Goal: Information Seeking & Learning: Learn about a topic

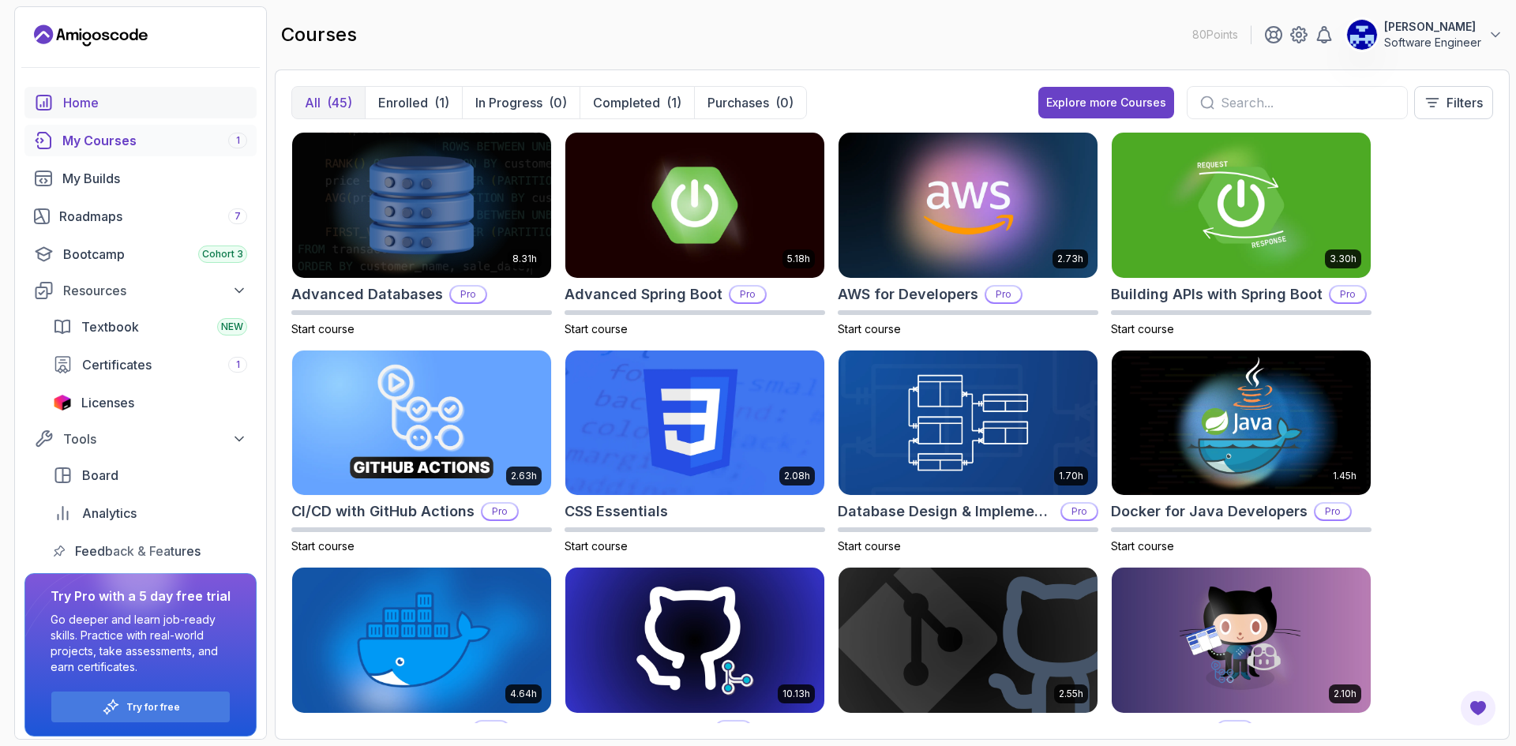
click at [87, 92] on link "Home" at bounding box center [140, 103] width 232 height 32
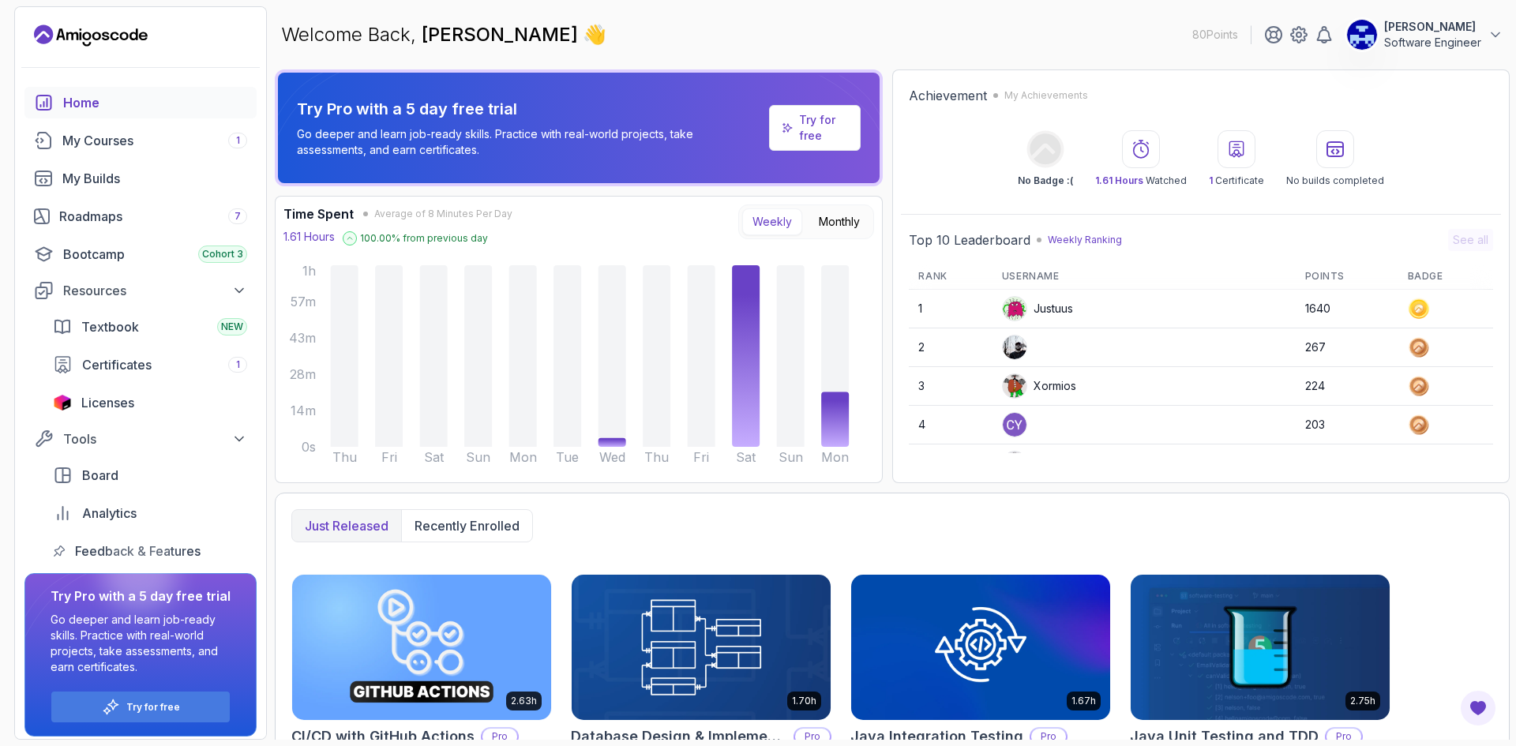
click at [836, 137] on p "Try for free" at bounding box center [823, 128] width 49 height 32
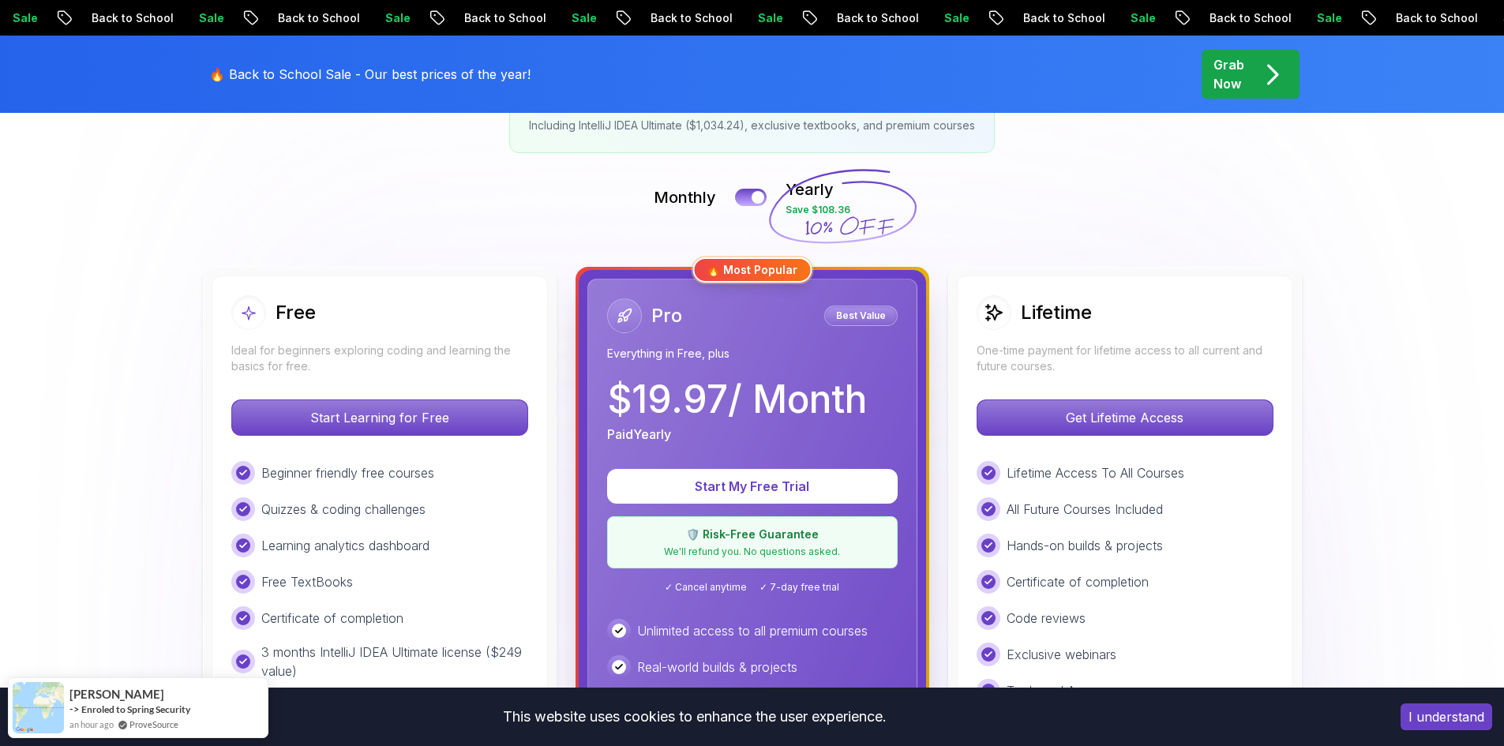
scroll to position [316, 0]
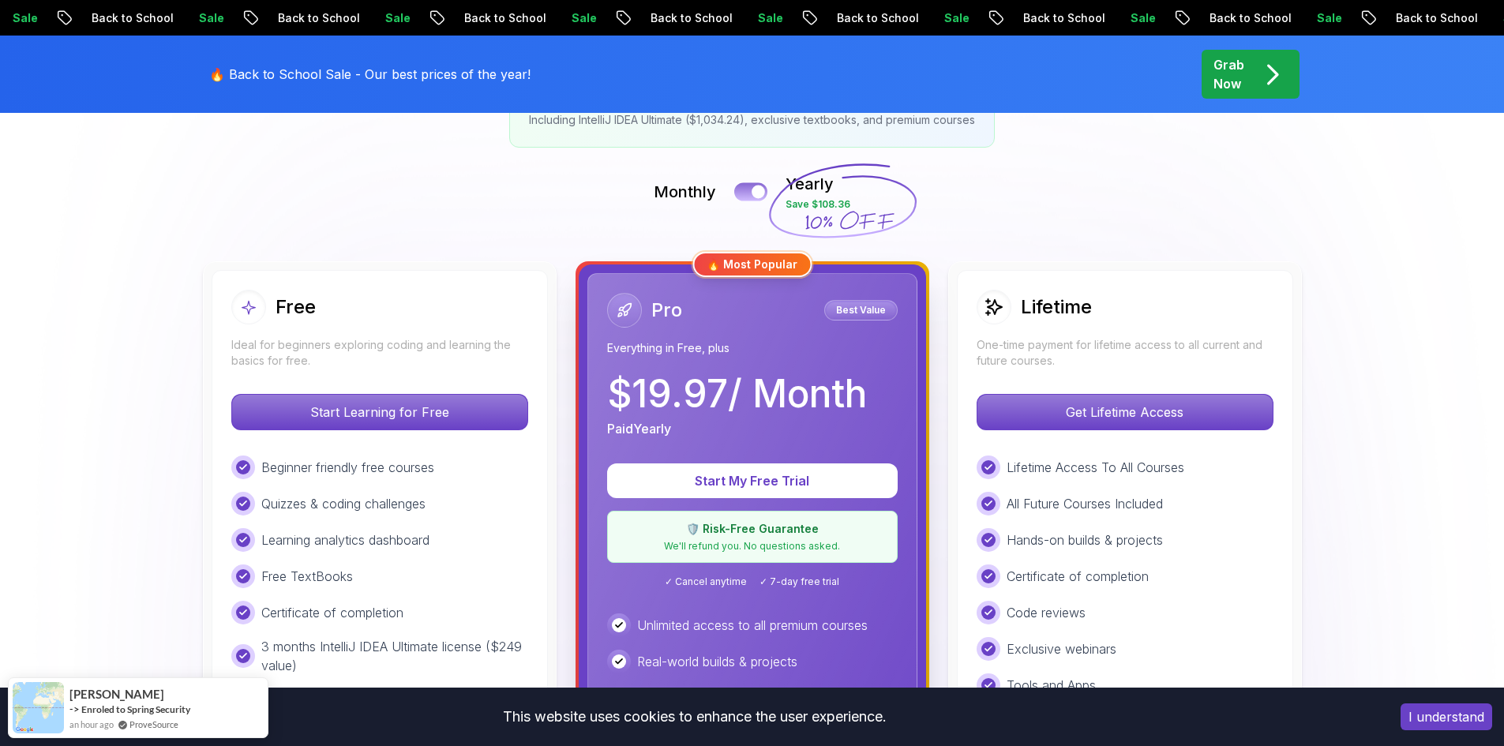
click at [752, 192] on div at bounding box center [758, 192] width 13 height 13
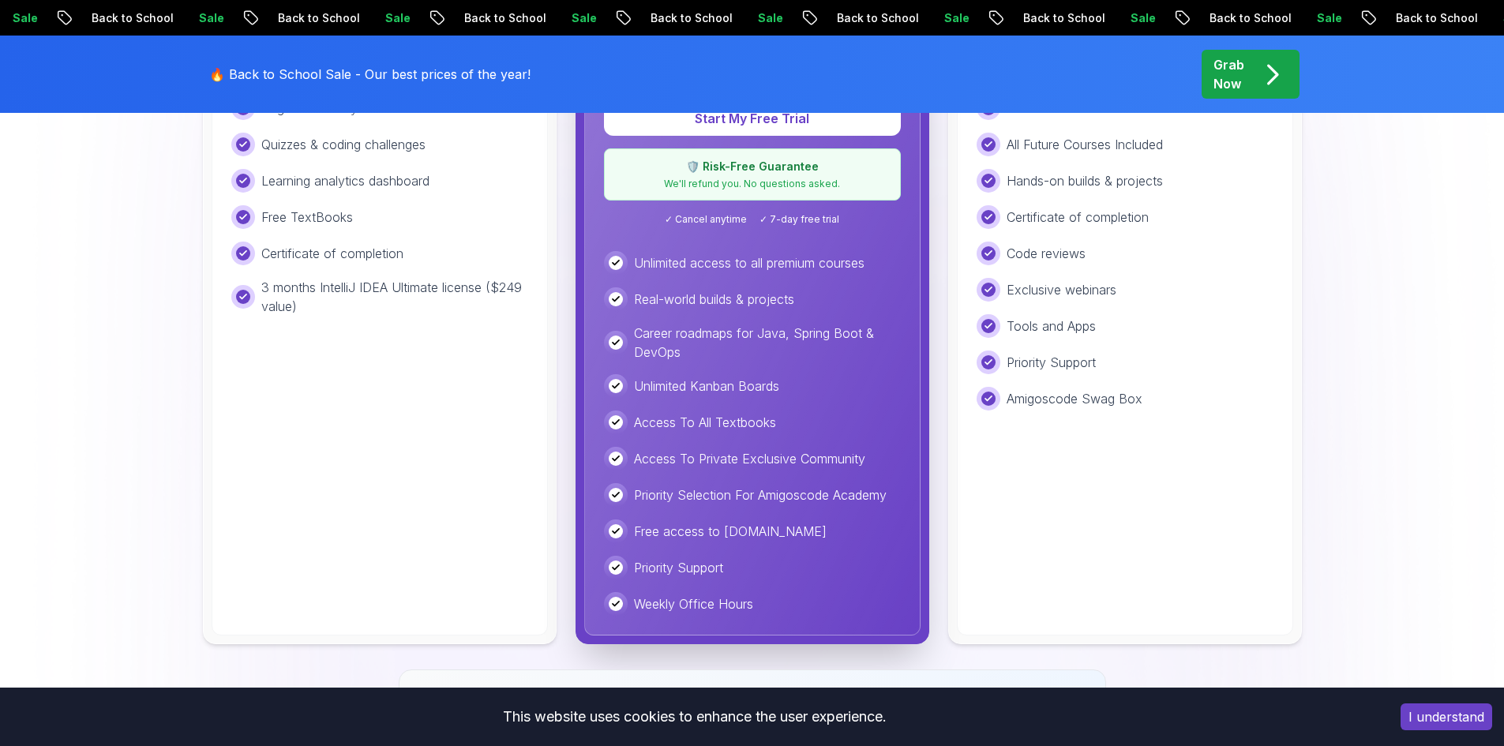
scroll to position [711, 0]
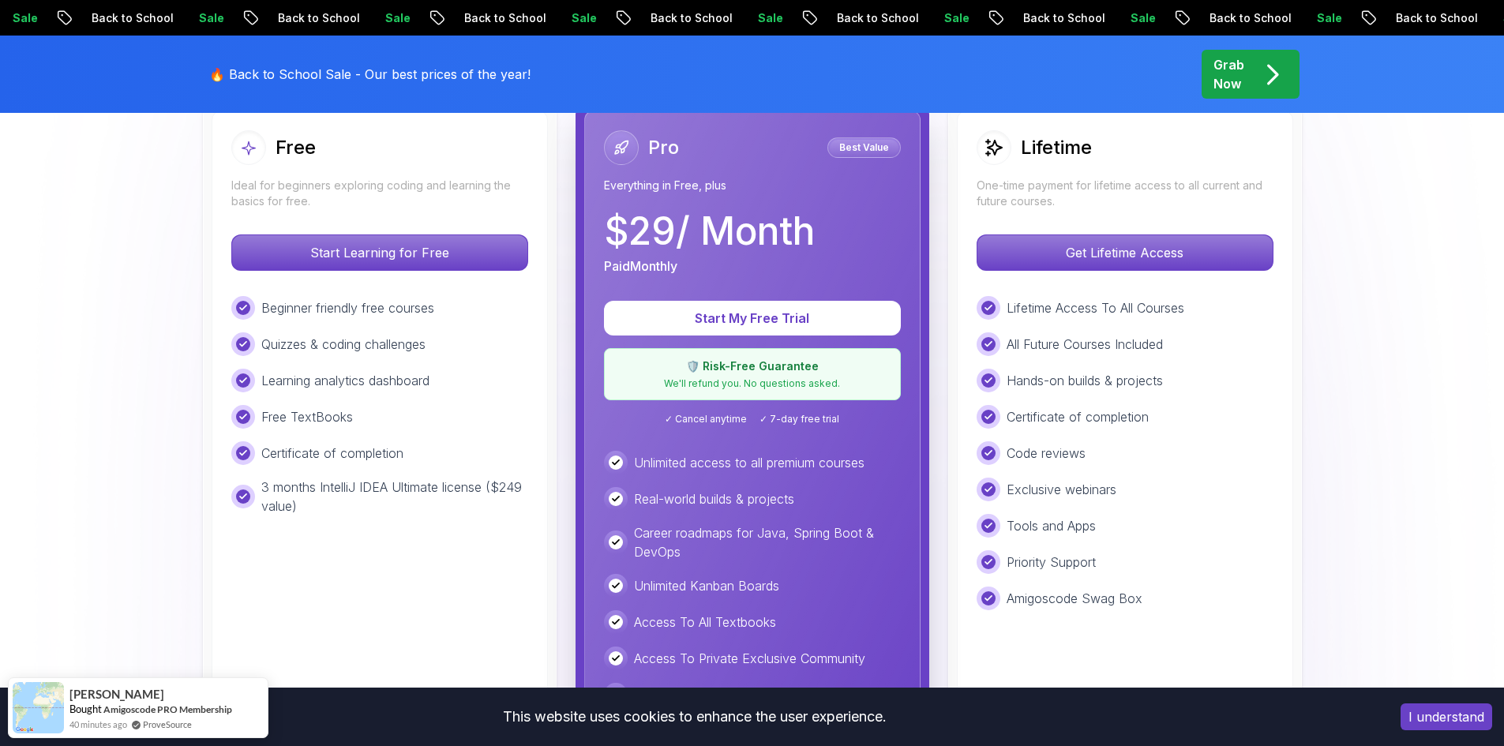
scroll to position [395, 0]
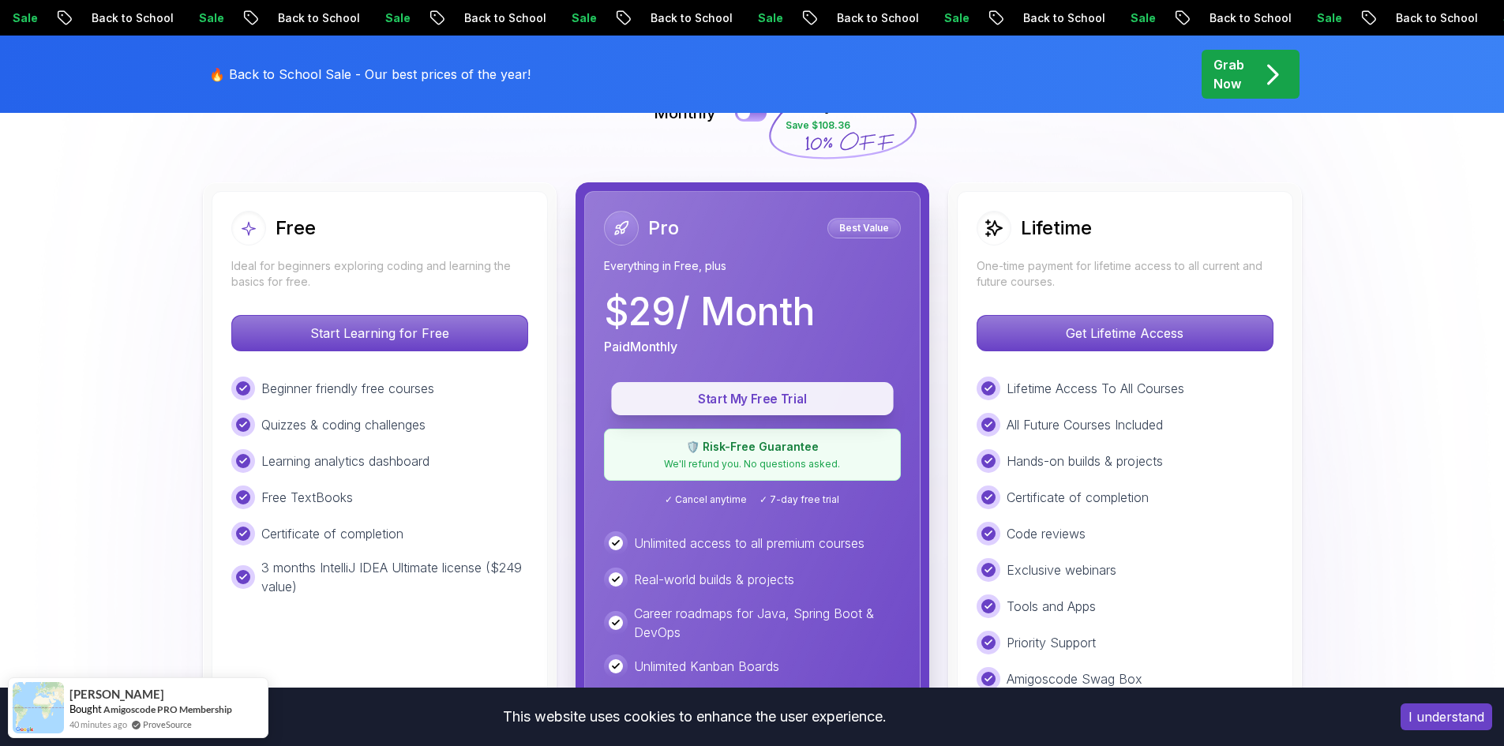
click at [821, 397] on p "Start My Free Trial" at bounding box center [752, 399] width 246 height 18
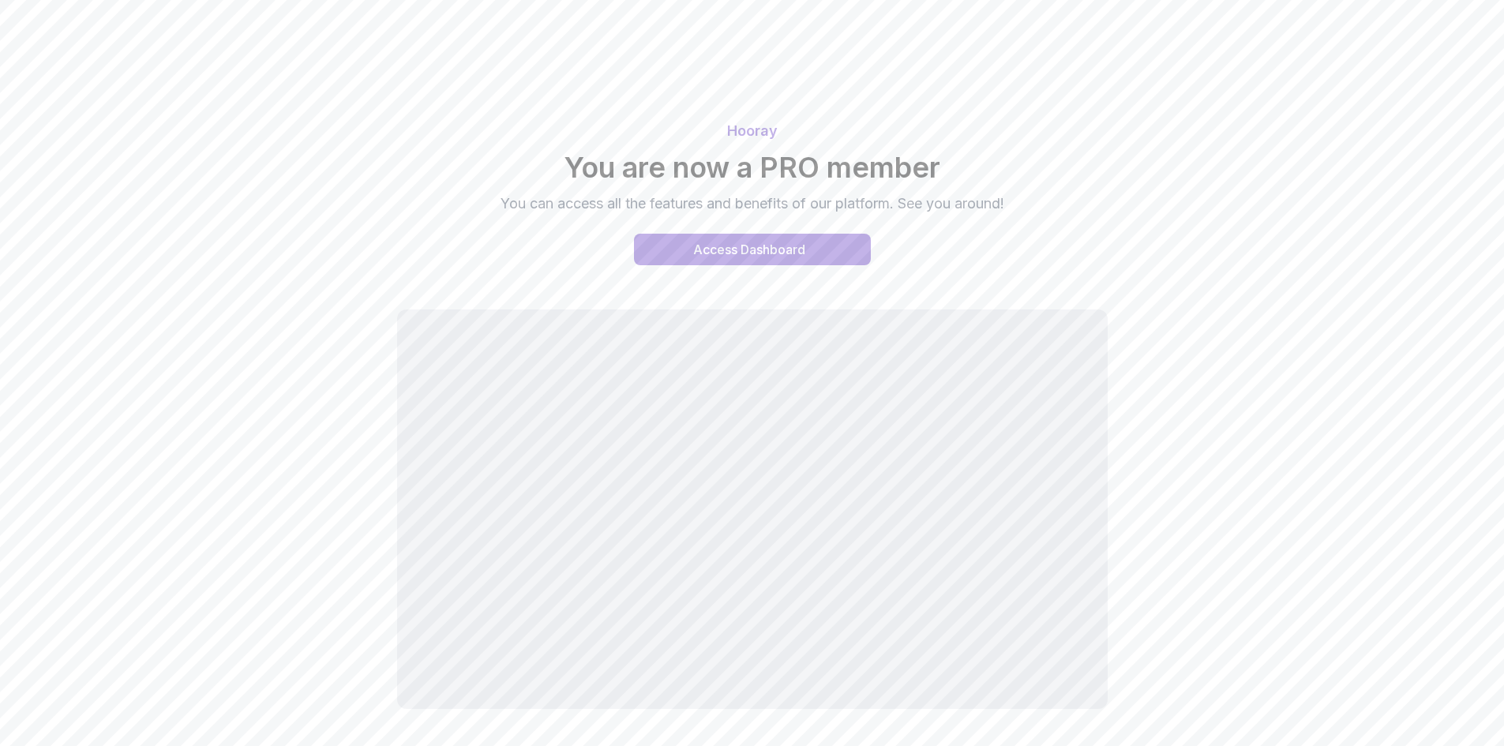
click at [1356, 282] on div "Hooray You are now a PRO member You can access all the features and benefits of…" at bounding box center [752, 405] width 1504 height 810
click at [815, 253] on button "Access Dashboard" at bounding box center [752, 250] width 237 height 32
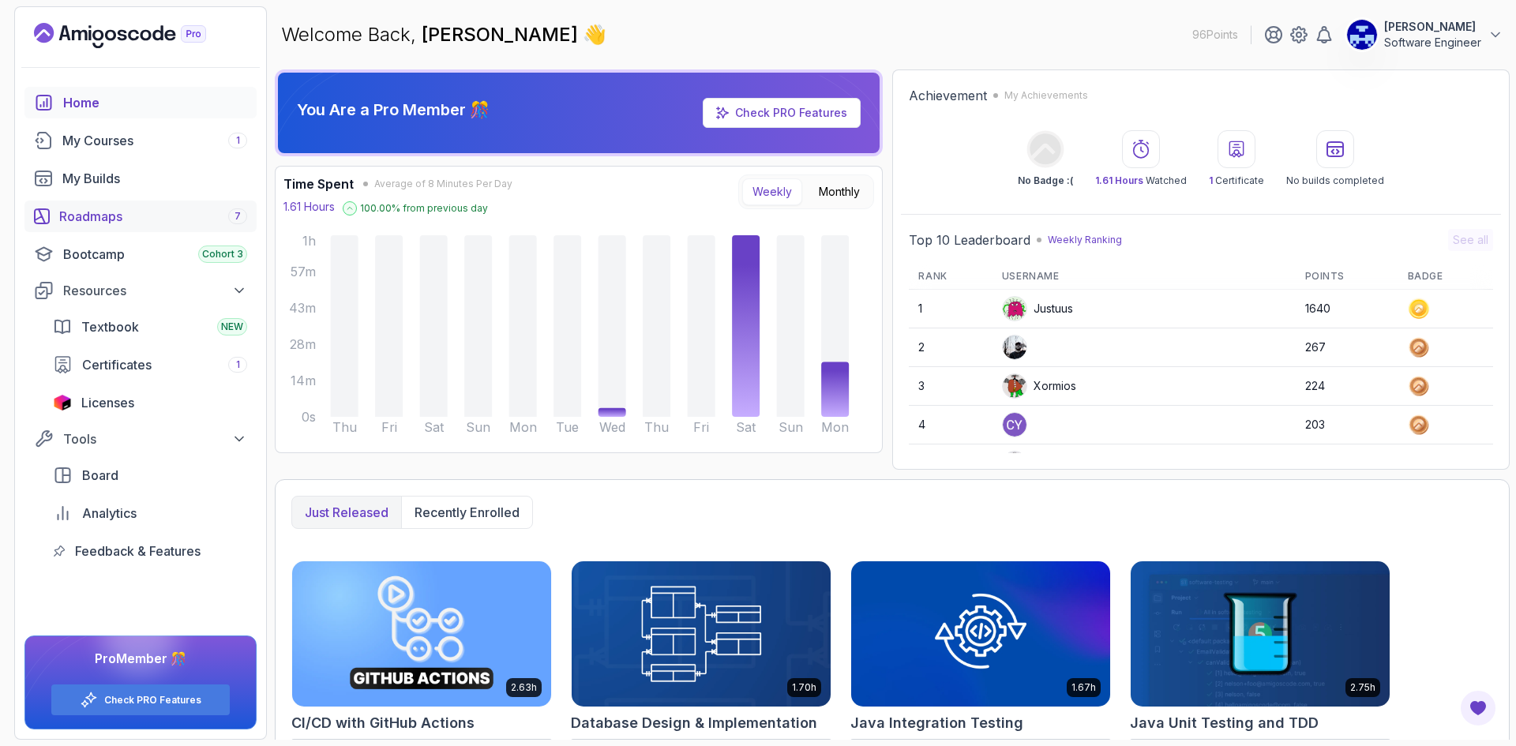
click at [107, 223] on div "Roadmaps 7" at bounding box center [153, 216] width 188 height 19
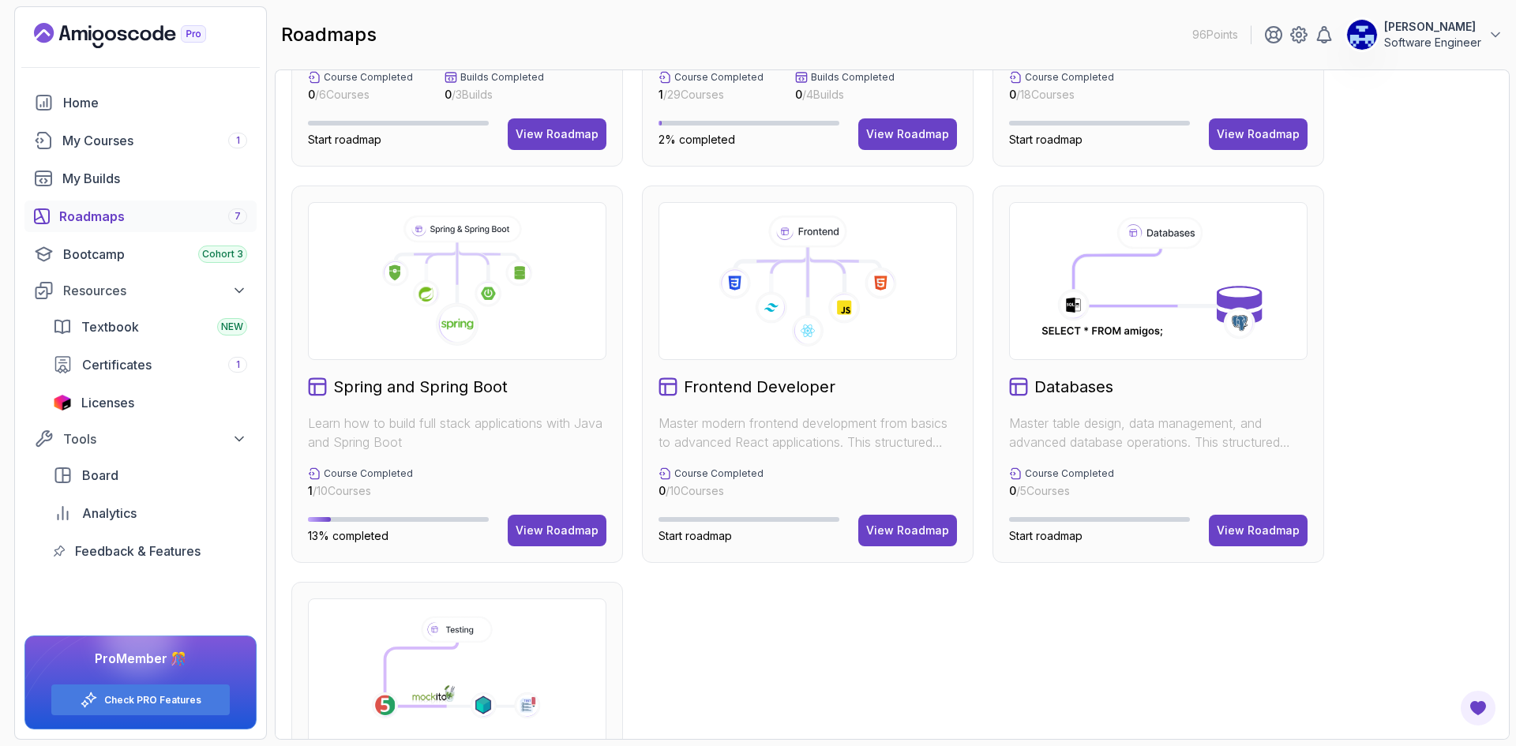
scroll to position [296, 0]
drag, startPoint x: 433, startPoint y: 319, endPoint x: 436, endPoint y: 341, distance: 22.2
click at [434, 319] on icon at bounding box center [457, 281] width 272 height 131
click at [541, 537] on div "View Roadmap" at bounding box center [557, 531] width 83 height 16
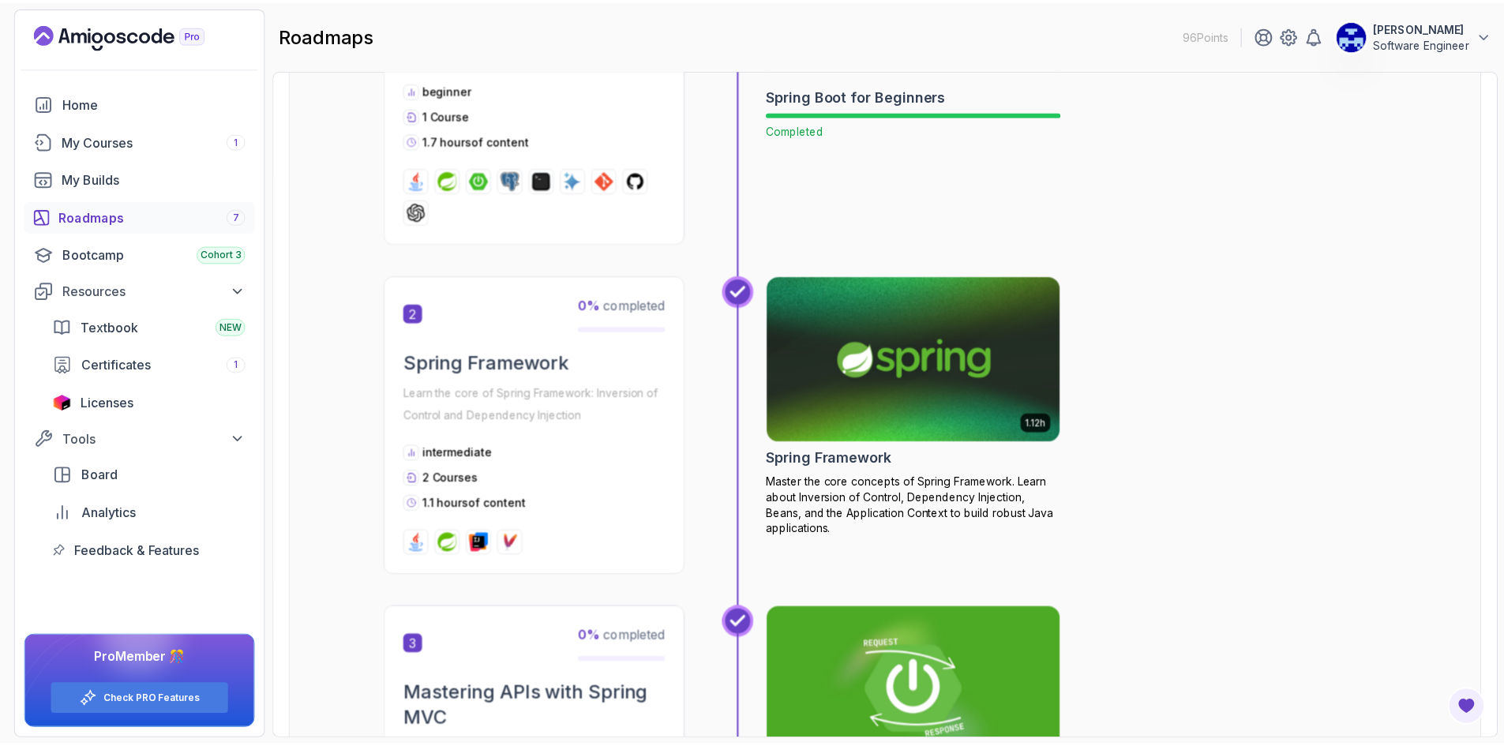
scroll to position [568, 0]
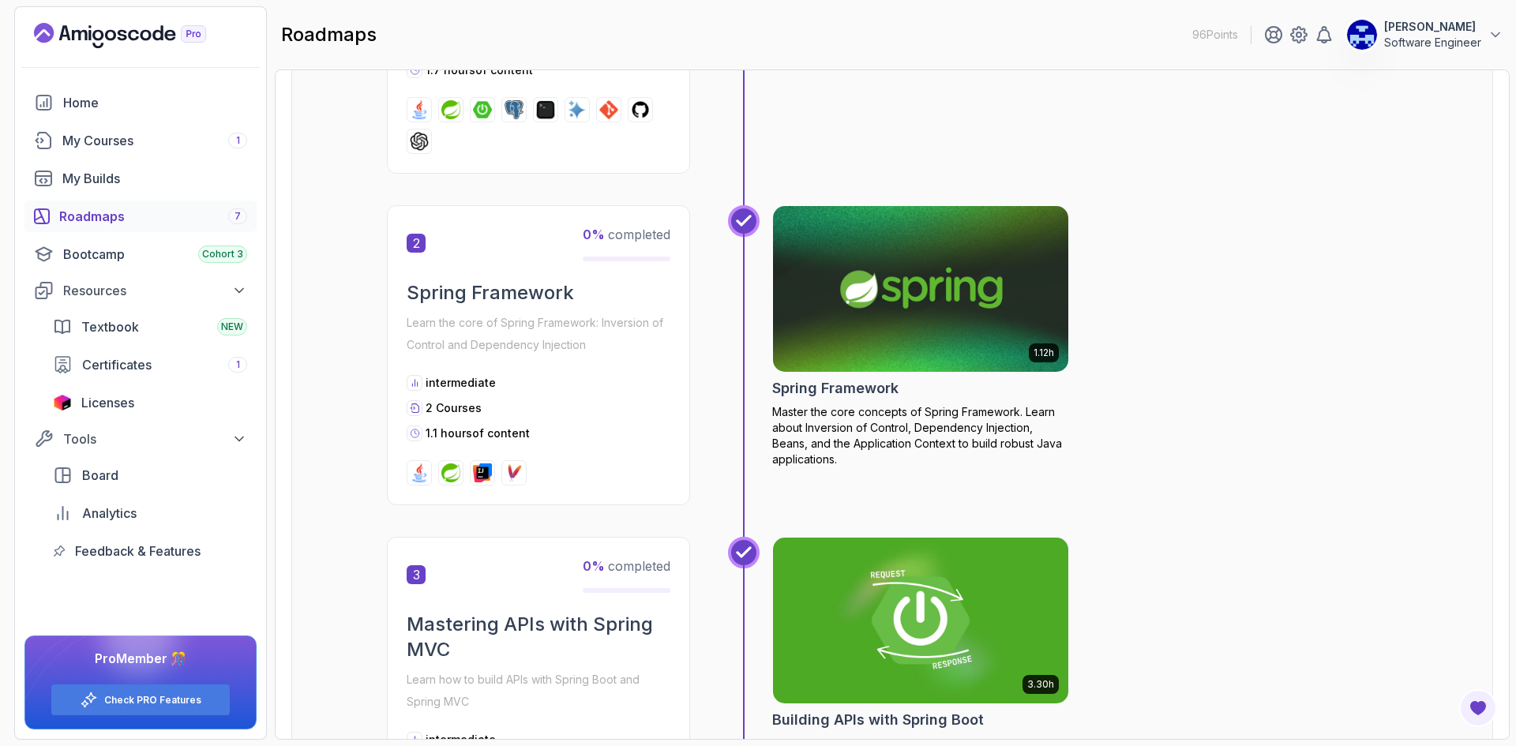
click at [870, 285] on img at bounding box center [921, 289] width 310 height 174
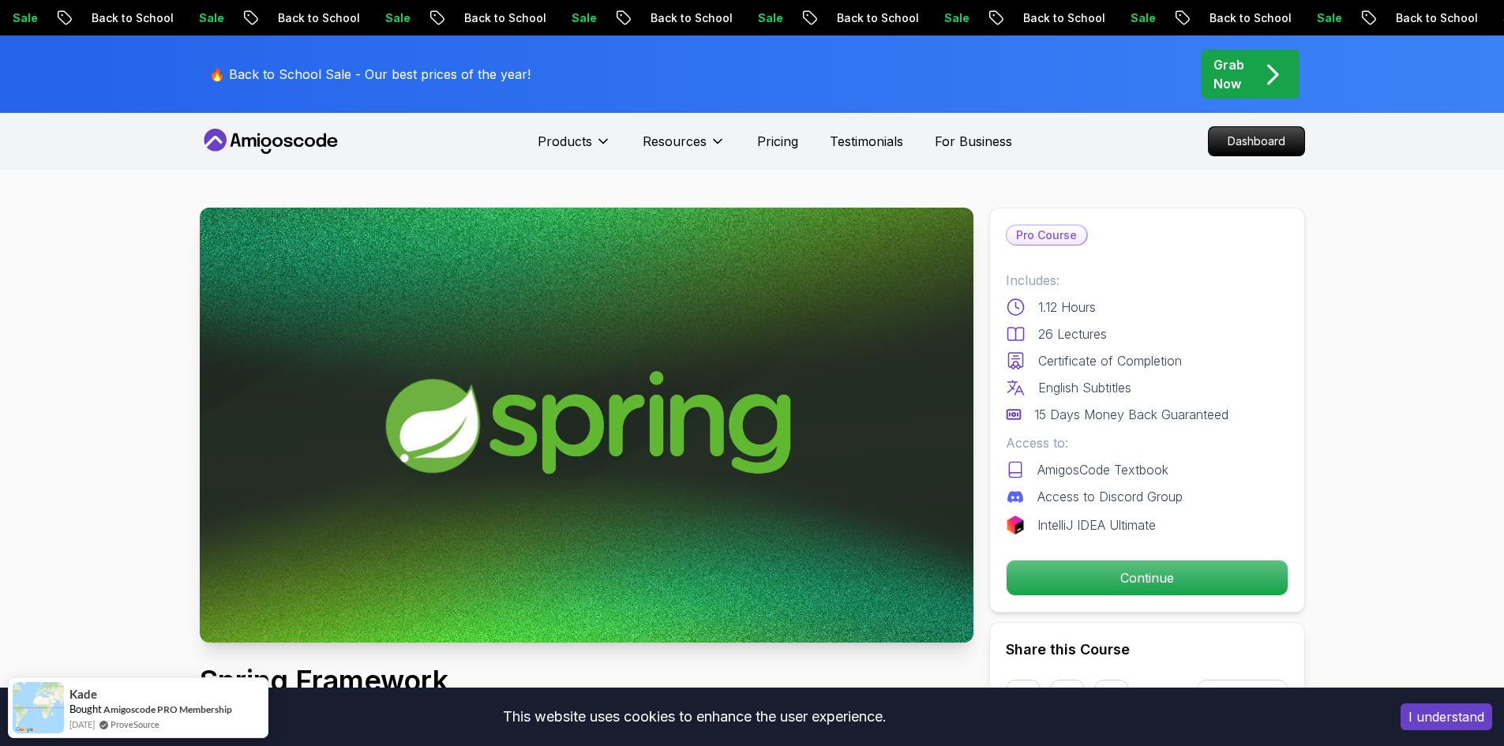
click at [1368, 14] on p "Back to School" at bounding box center [1421, 18] width 107 height 16
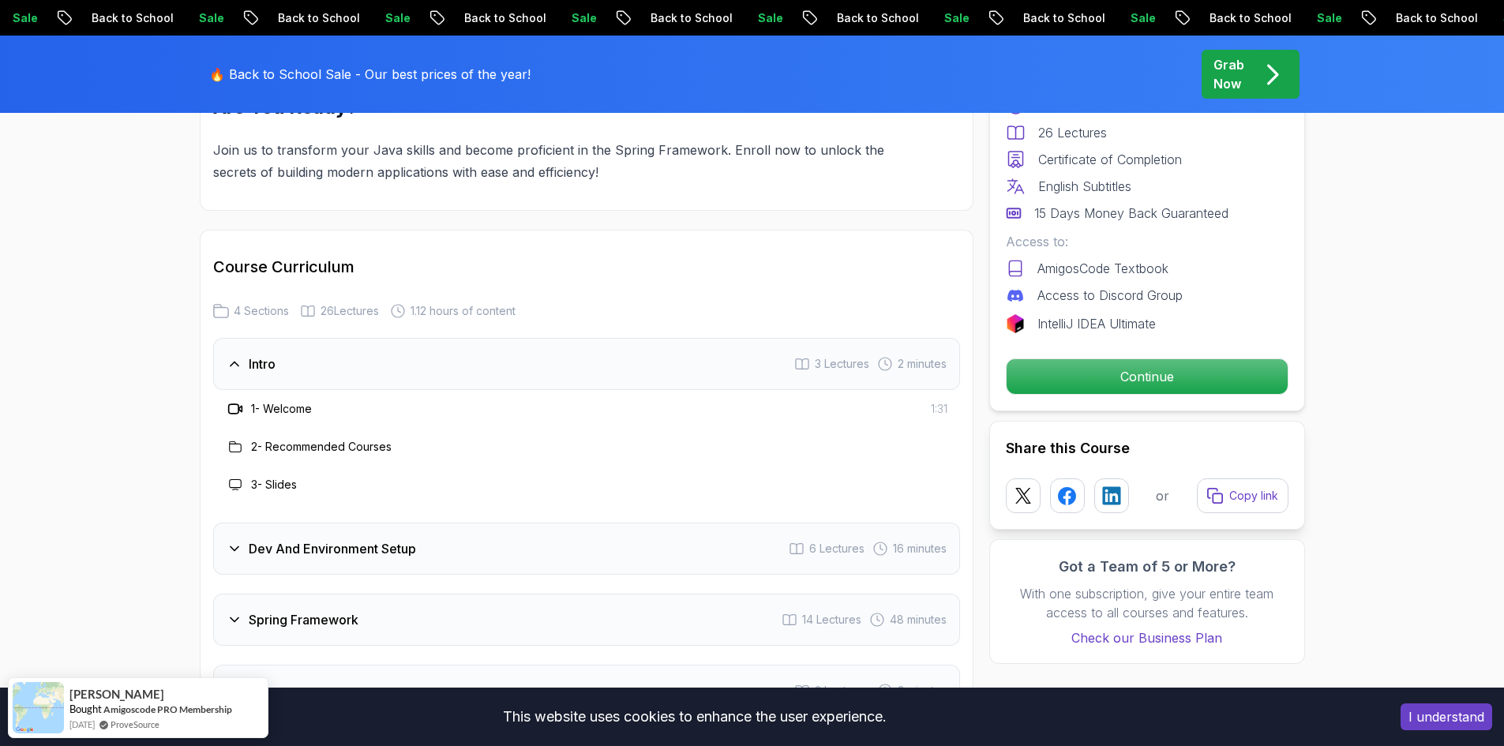
scroll to position [1974, 0]
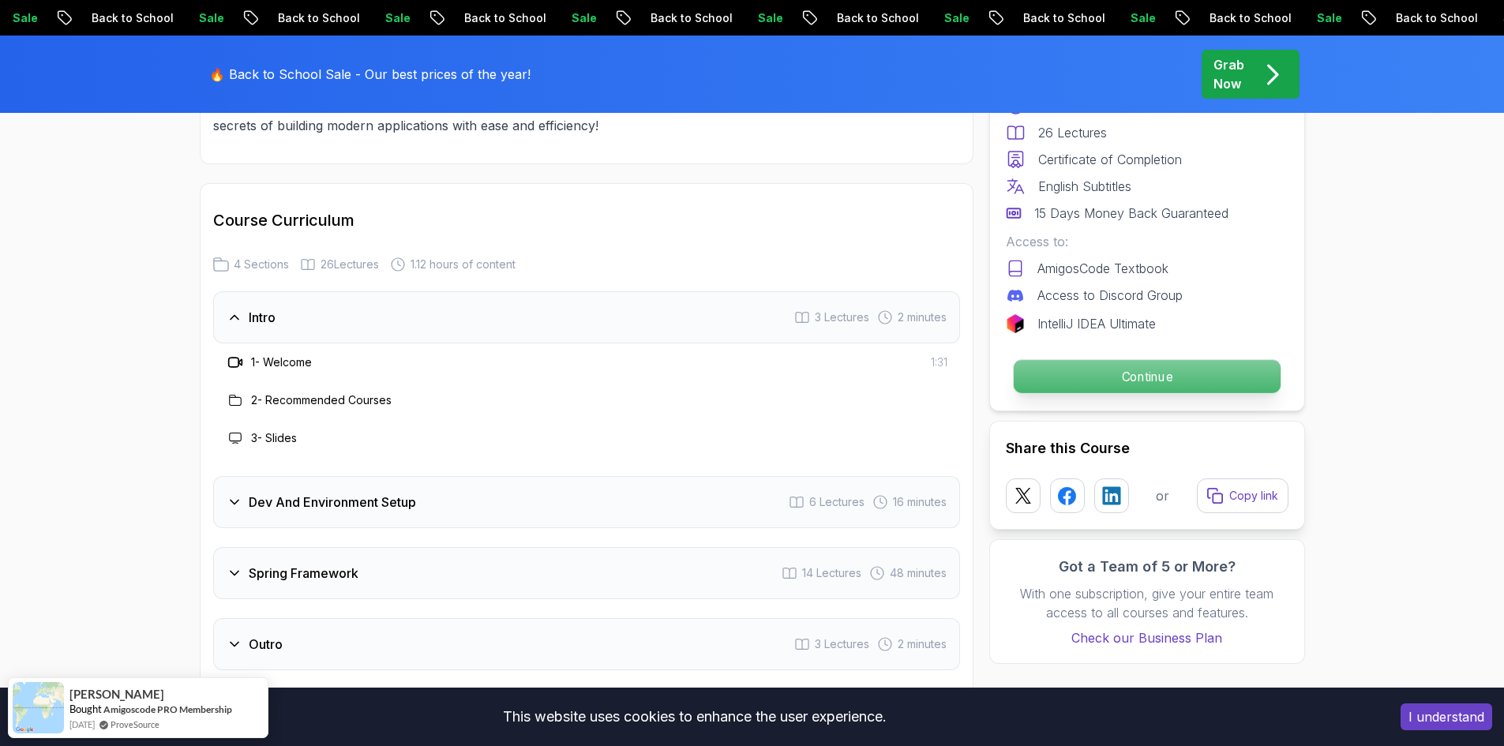
click at [1037, 377] on p "Continue" at bounding box center [1146, 376] width 267 height 33
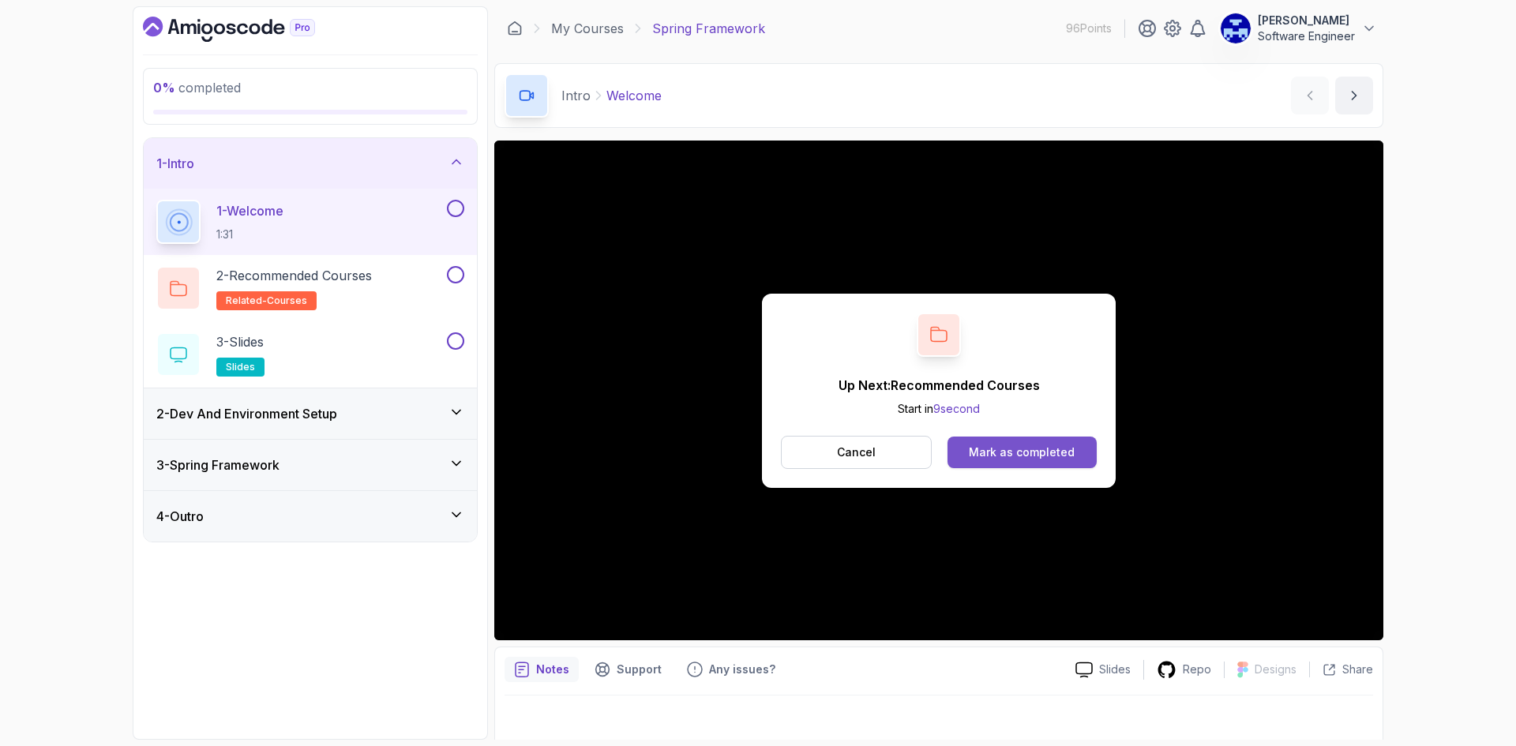
click at [1036, 453] on div "Mark as completed" at bounding box center [1022, 452] width 106 height 16
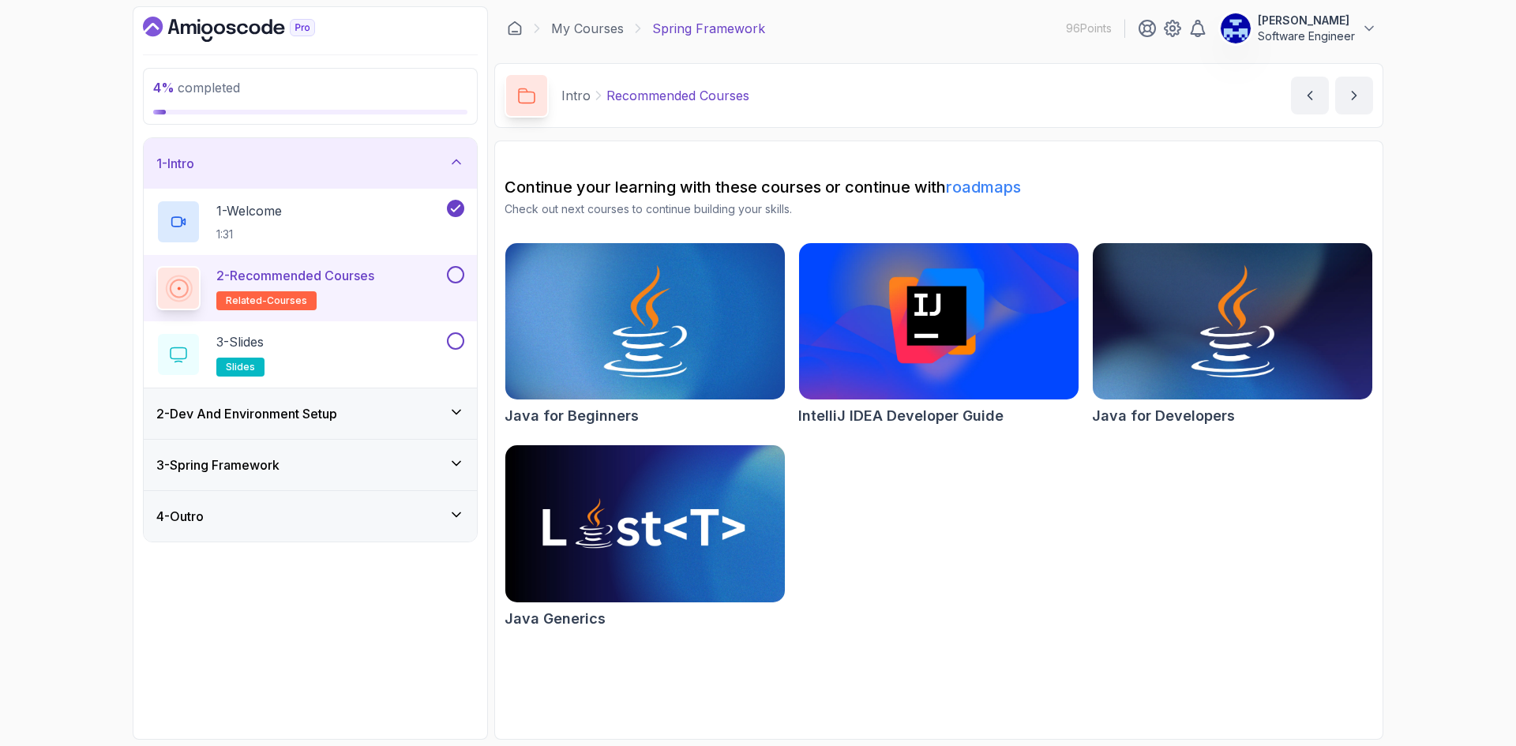
click at [457, 278] on button at bounding box center [455, 274] width 17 height 17
click at [384, 363] on div "3 - Slides slides" at bounding box center [299, 354] width 287 height 44
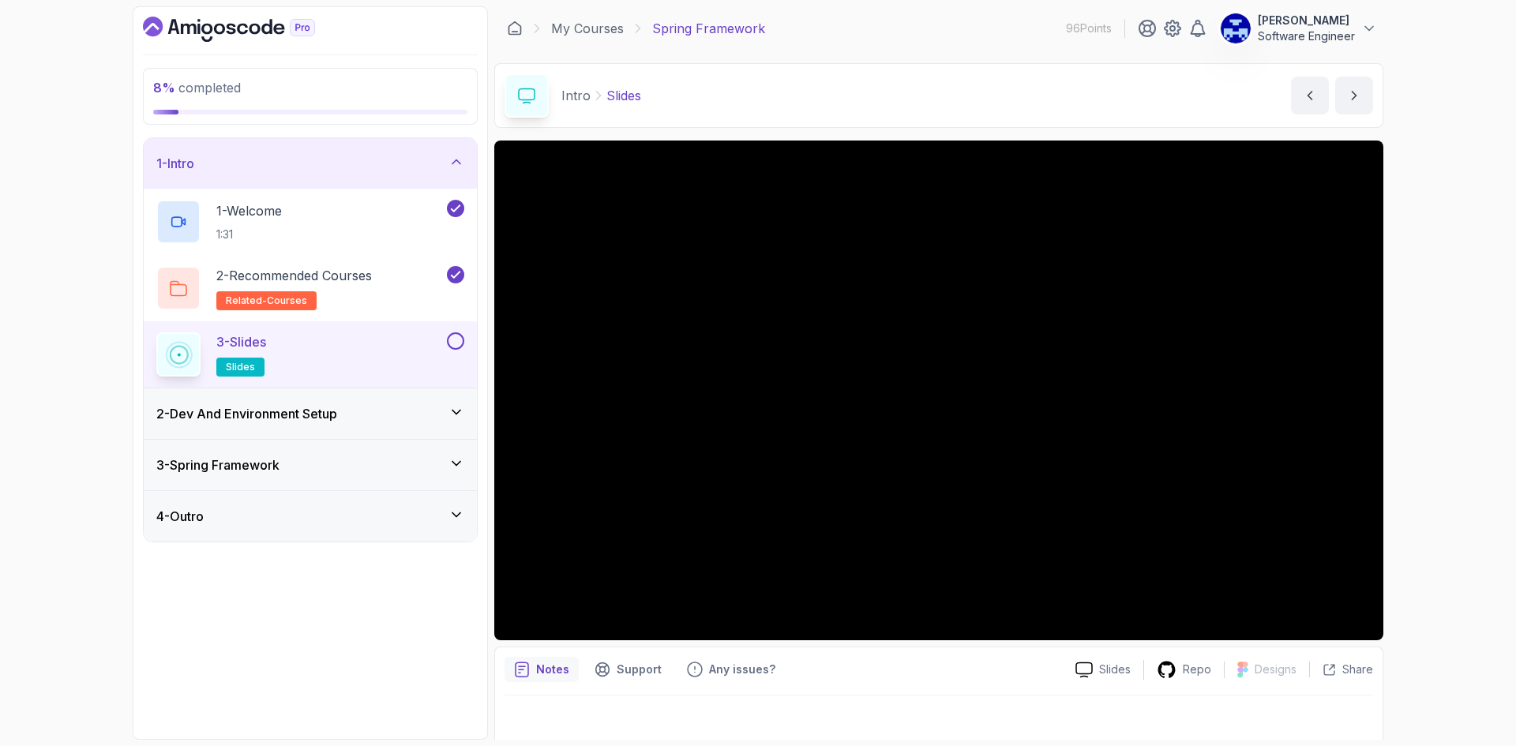
click at [455, 342] on button at bounding box center [455, 340] width 17 height 17
click at [356, 422] on div "2 - Dev And Environment Setup" at bounding box center [310, 413] width 308 height 19
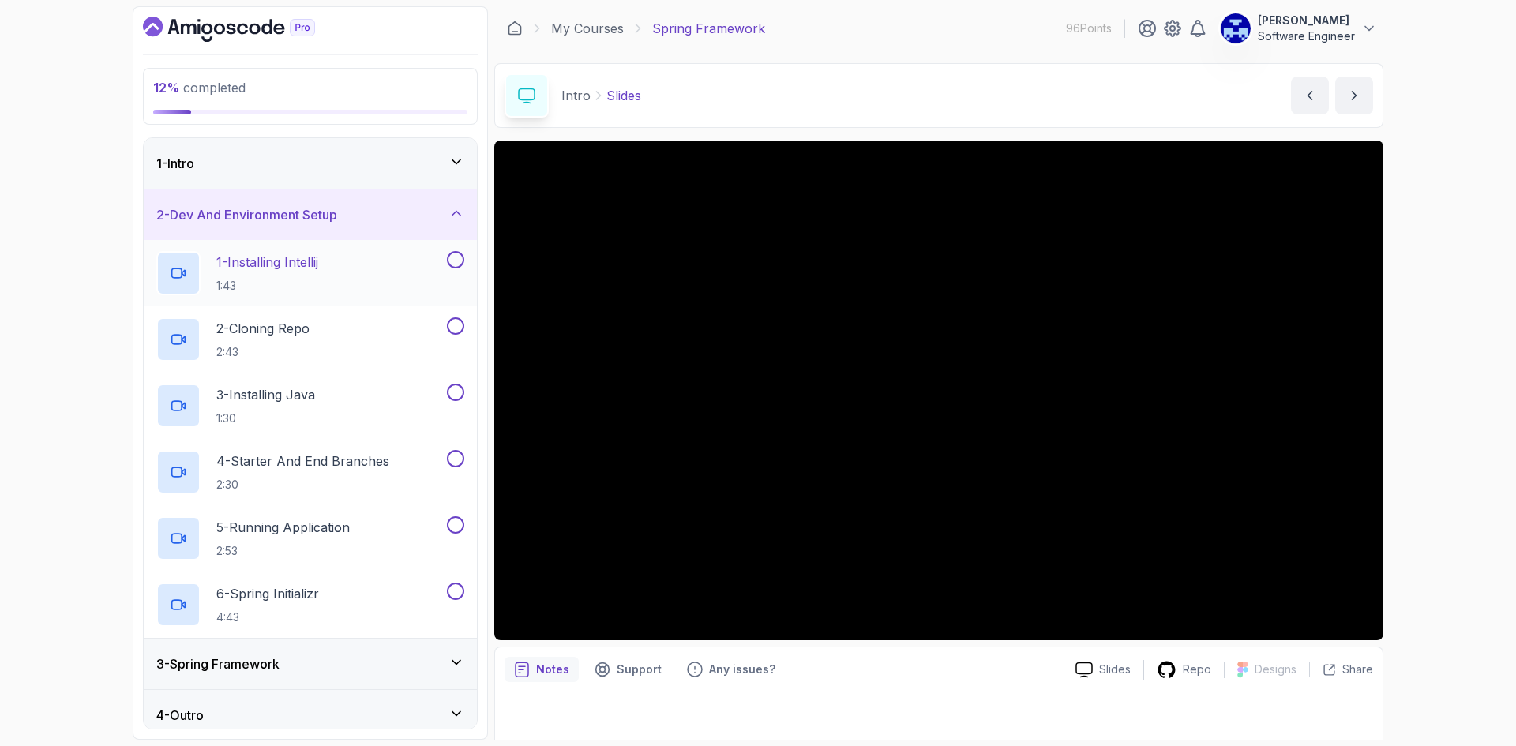
click at [455, 263] on button at bounding box center [455, 259] width 17 height 17
click at [279, 337] on p "2 - Cloning Repo" at bounding box center [262, 328] width 93 height 19
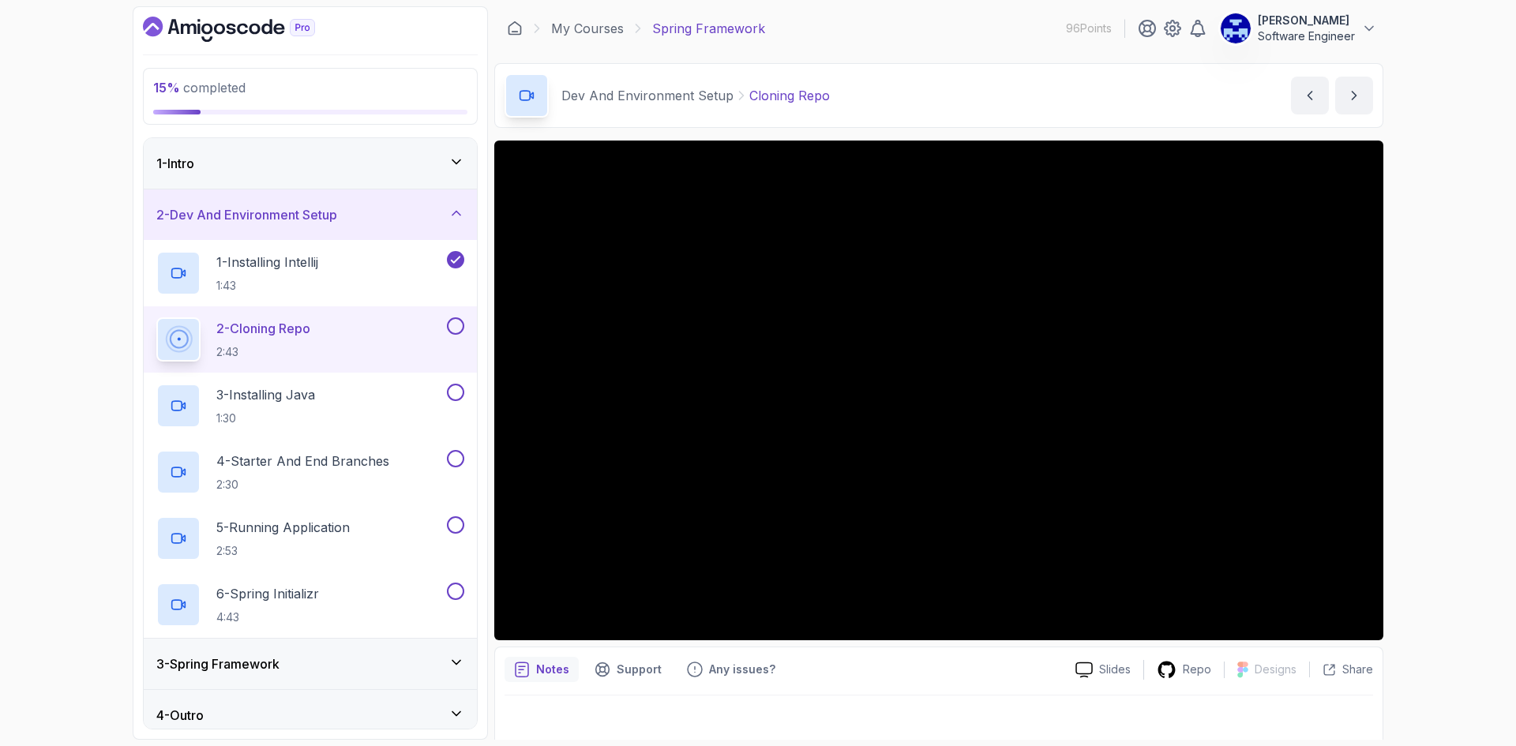
scroll to position [10, 0]
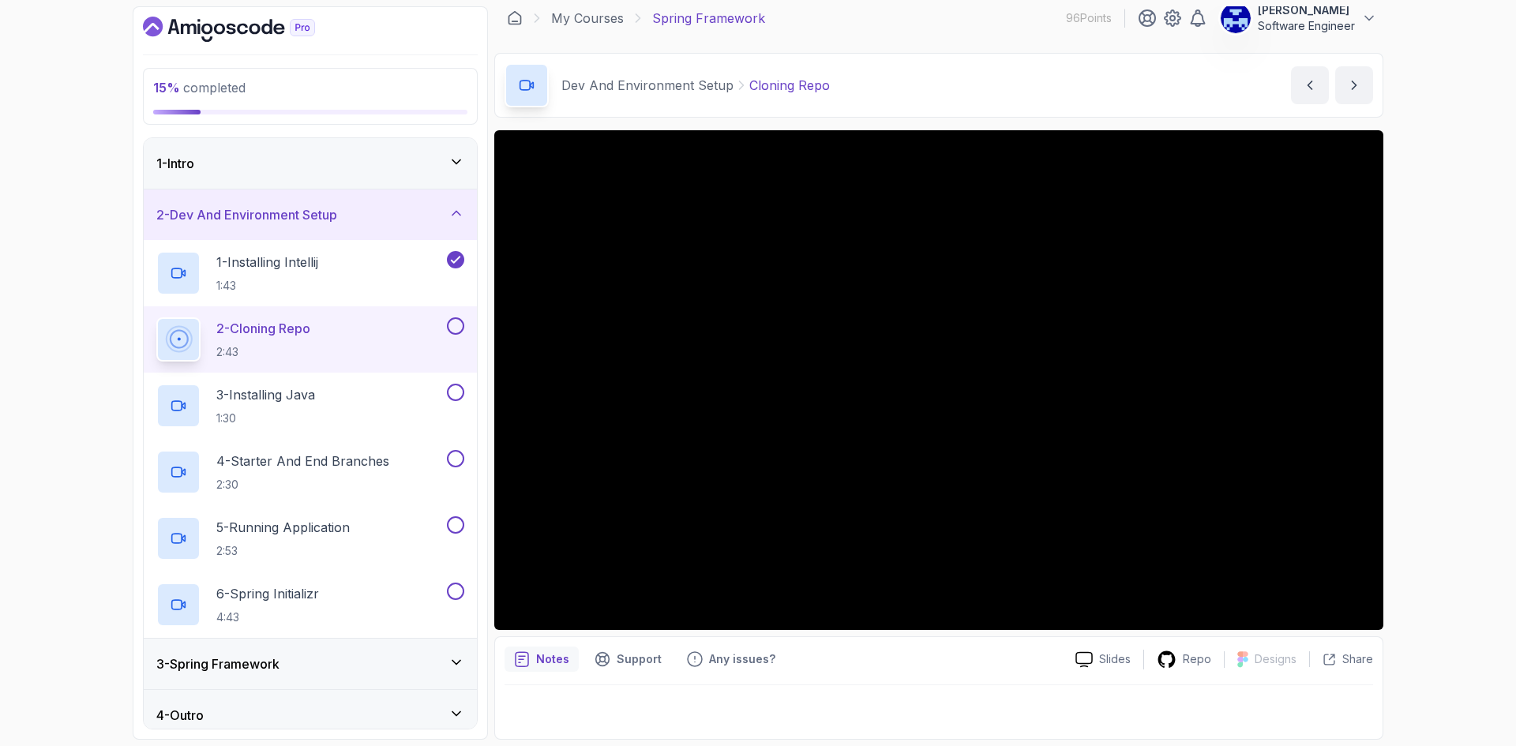
click at [821, 700] on div at bounding box center [938, 707] width 868 height 44
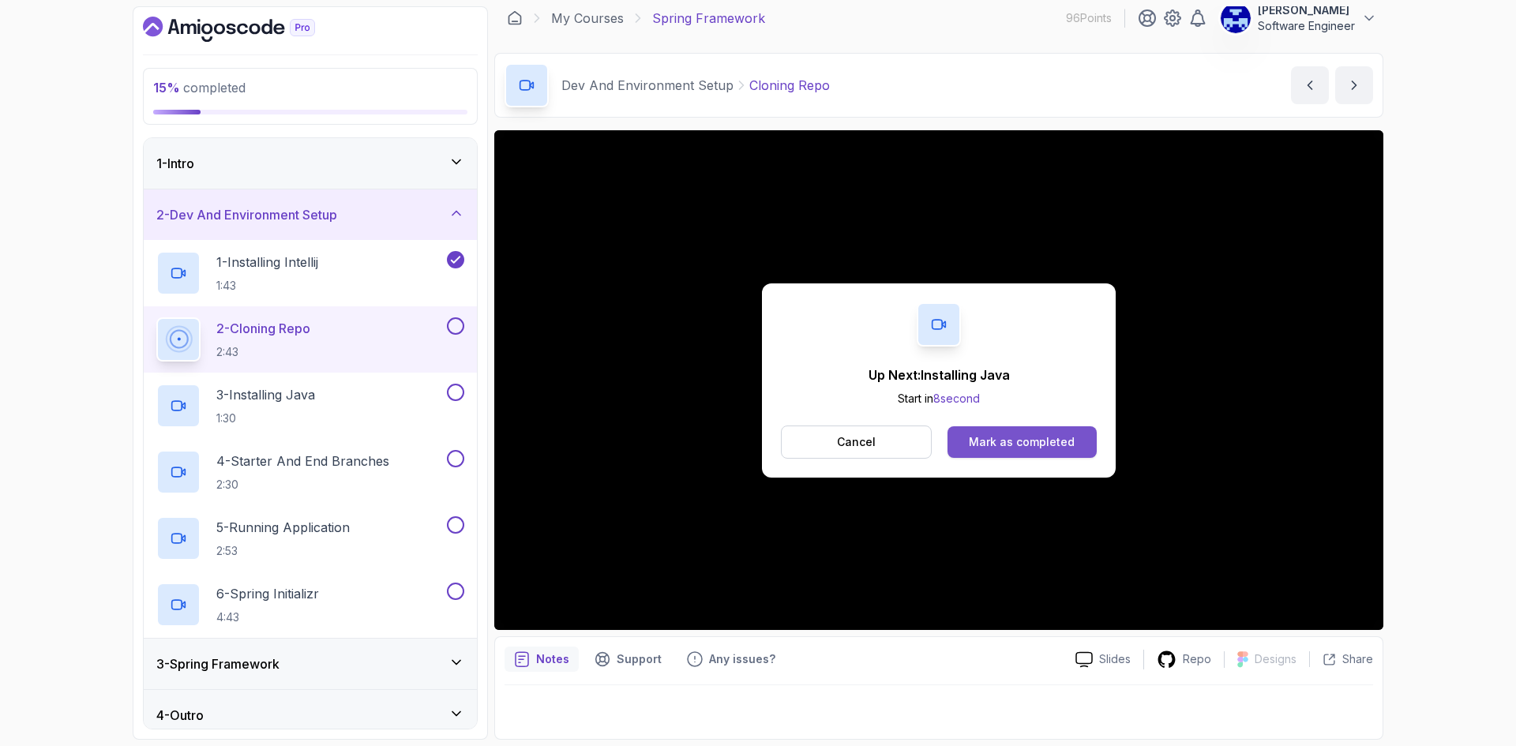
click at [1072, 441] on div "Mark as completed" at bounding box center [1022, 442] width 106 height 16
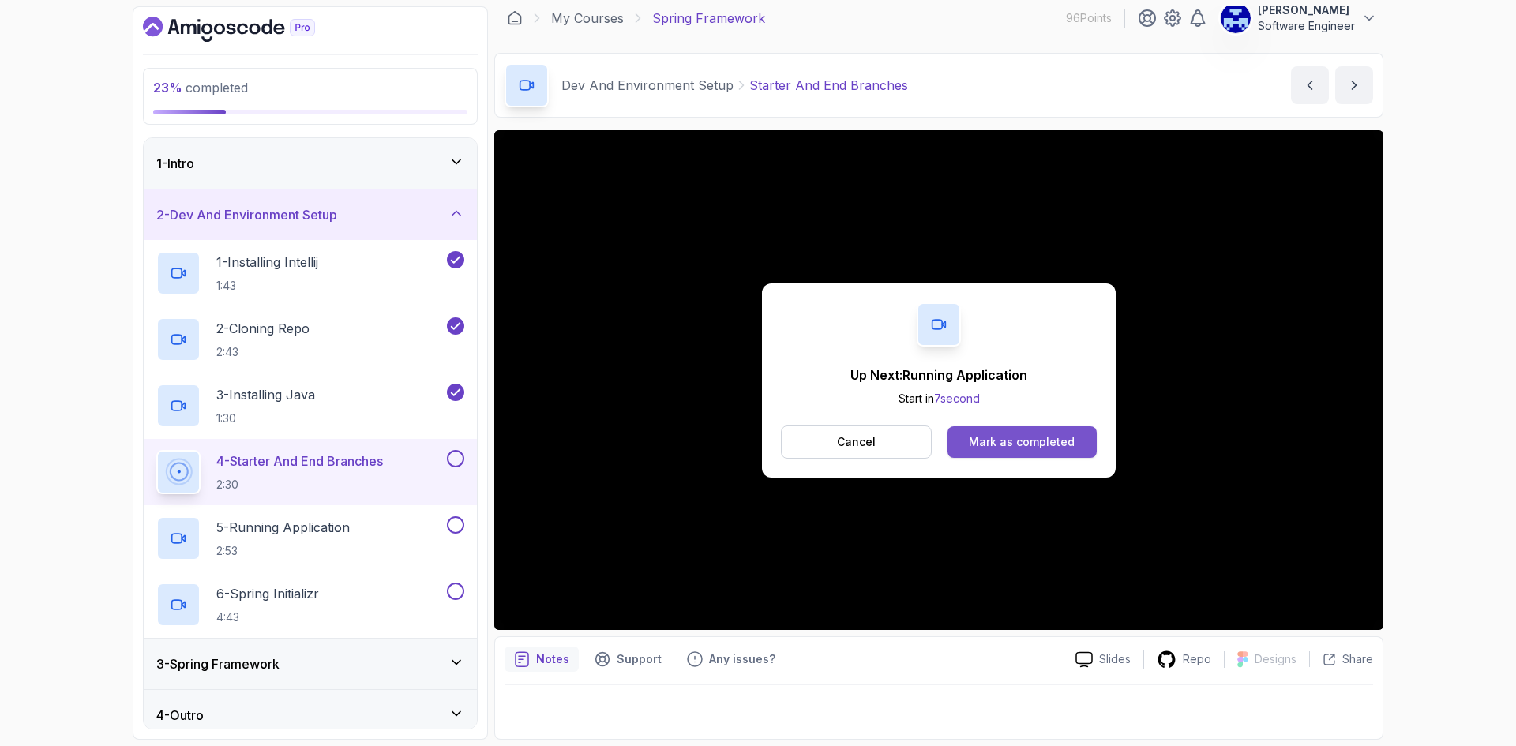
click at [1015, 442] on div "Mark as completed" at bounding box center [1022, 442] width 106 height 16
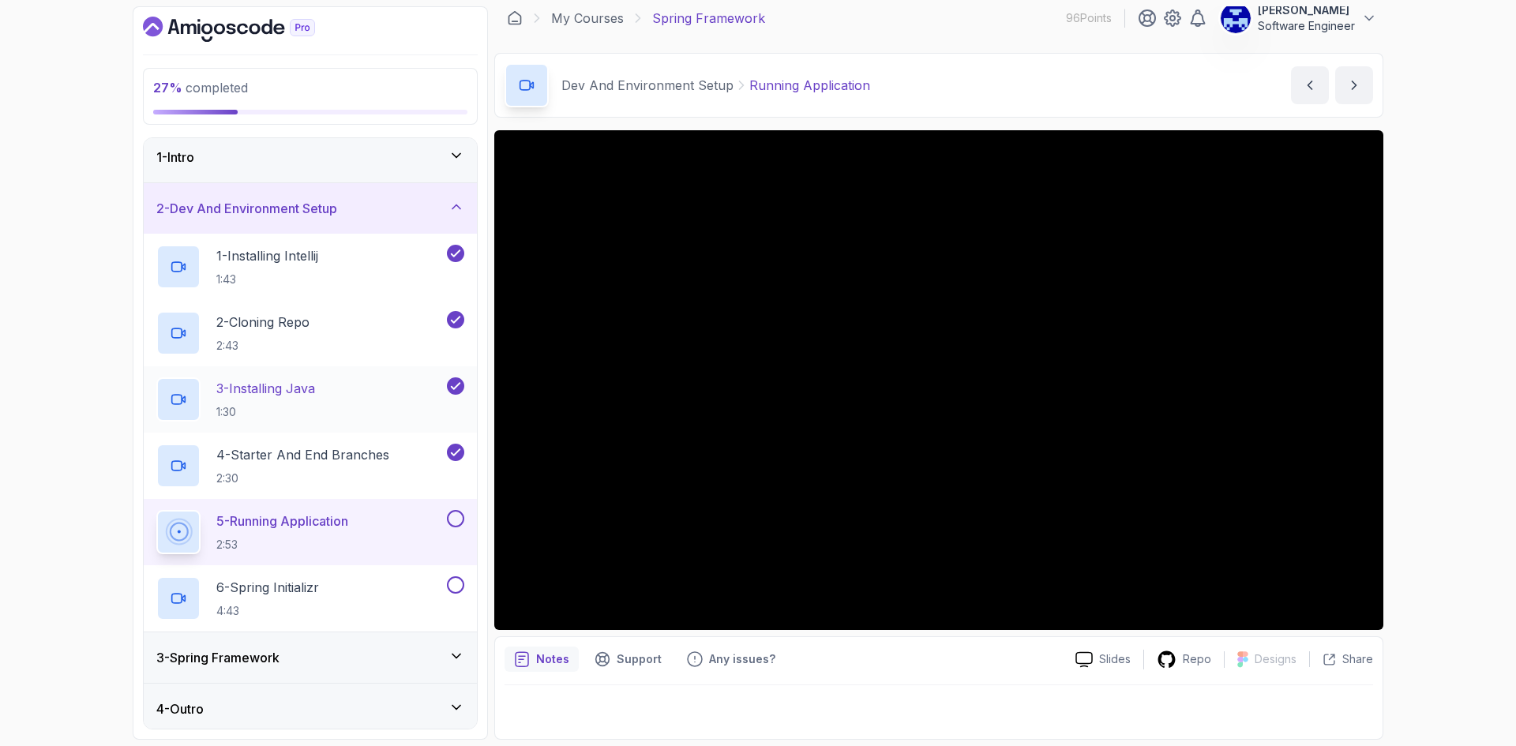
scroll to position [12, 0]
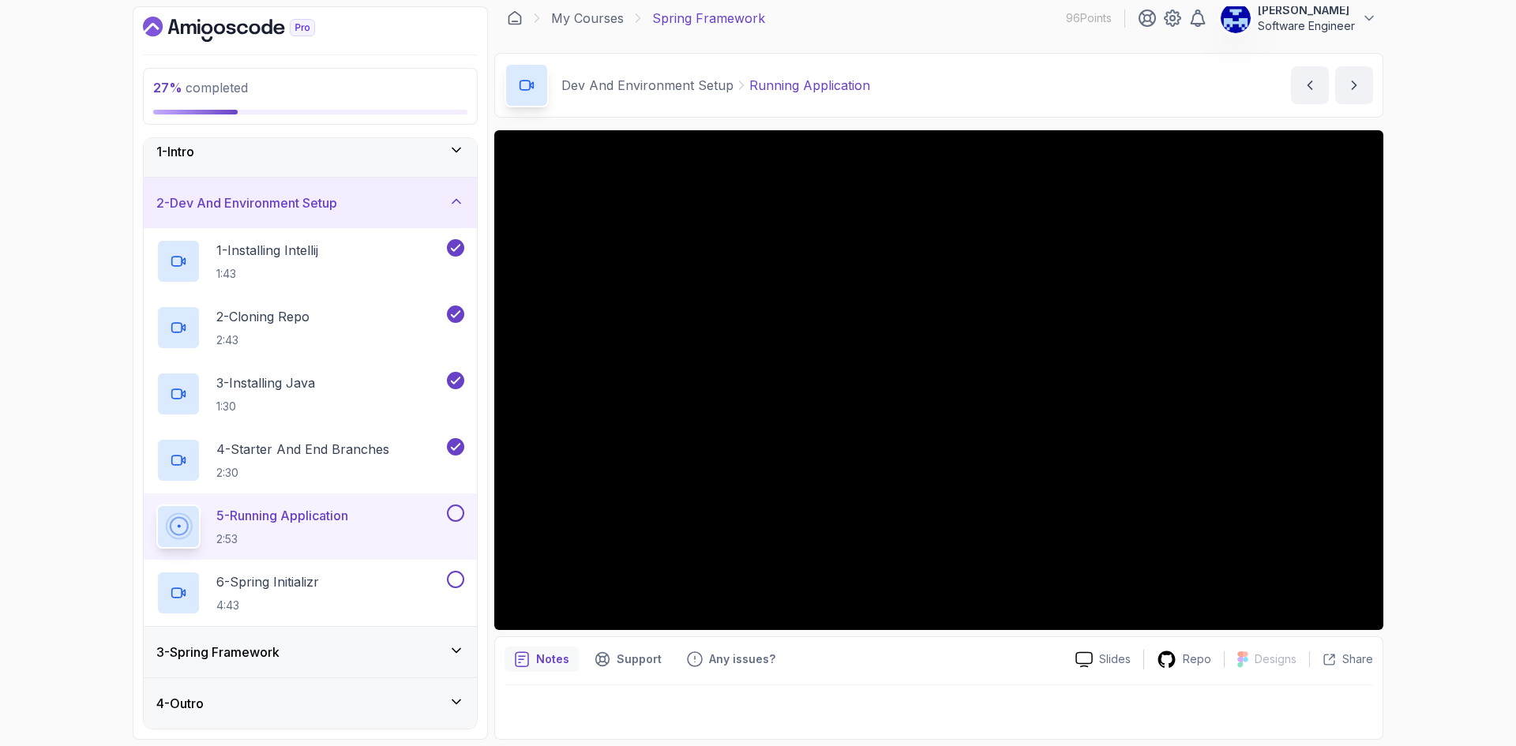
click at [453, 651] on icon at bounding box center [456, 651] width 16 height 16
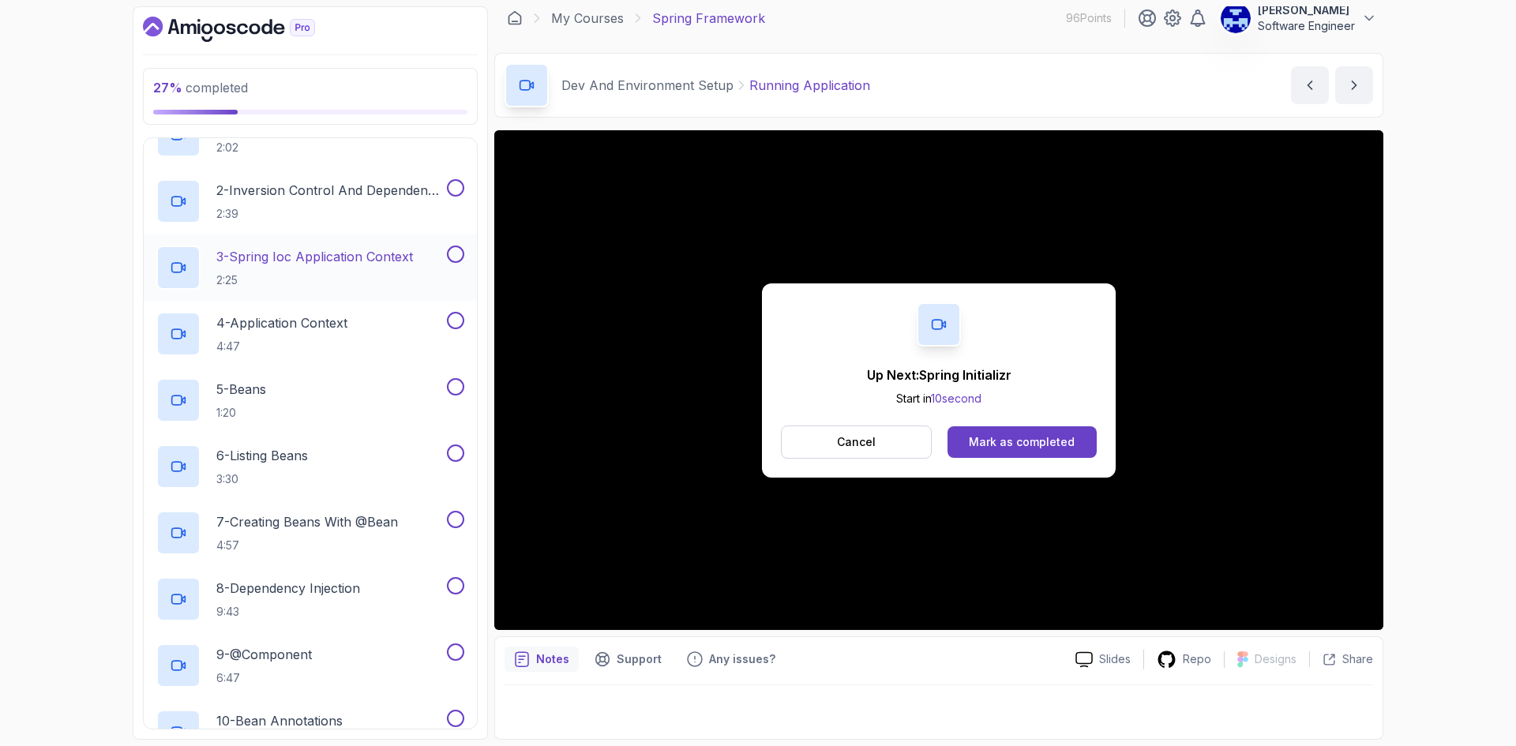
scroll to position [0, 0]
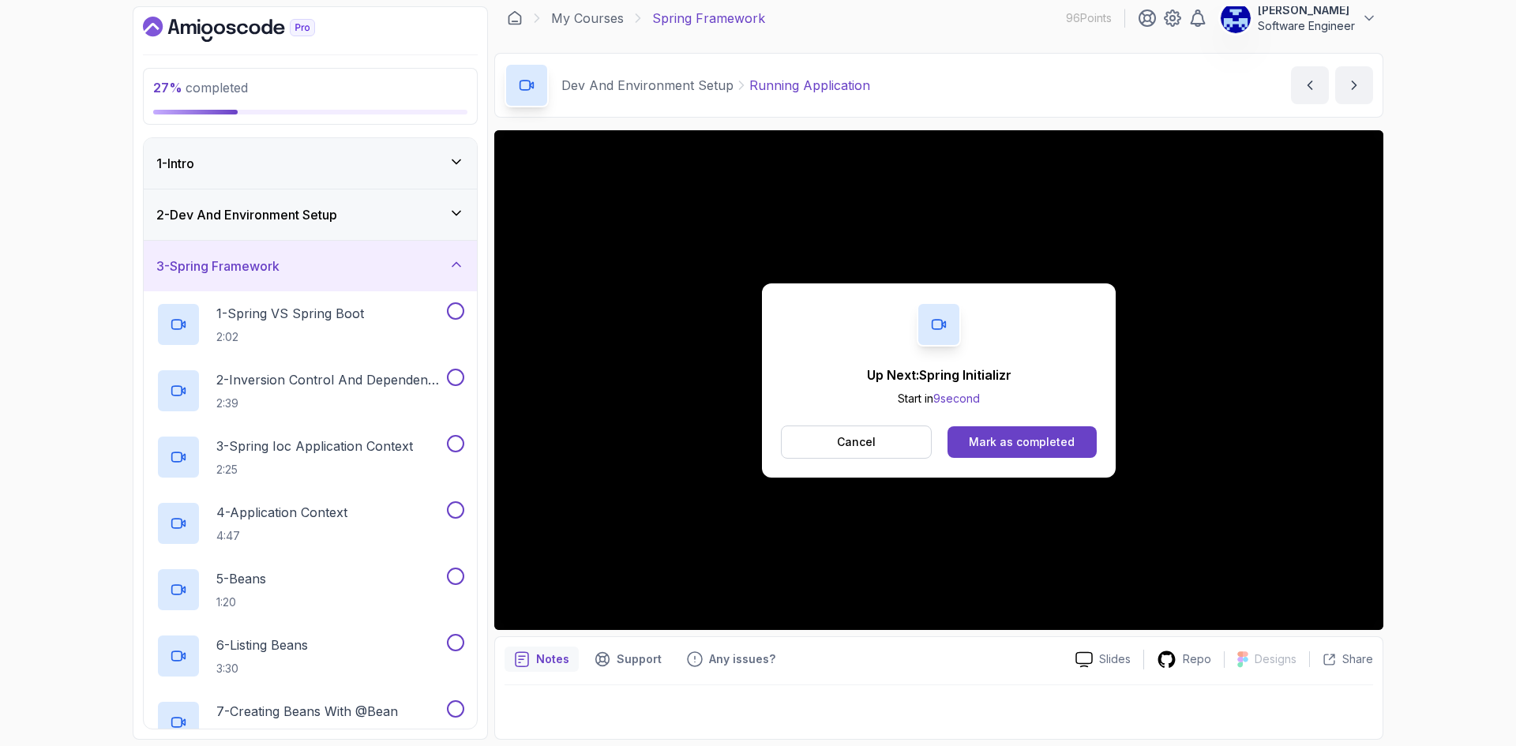
click at [289, 215] on h3 "2 - Dev And Environment Setup" at bounding box center [246, 214] width 181 height 19
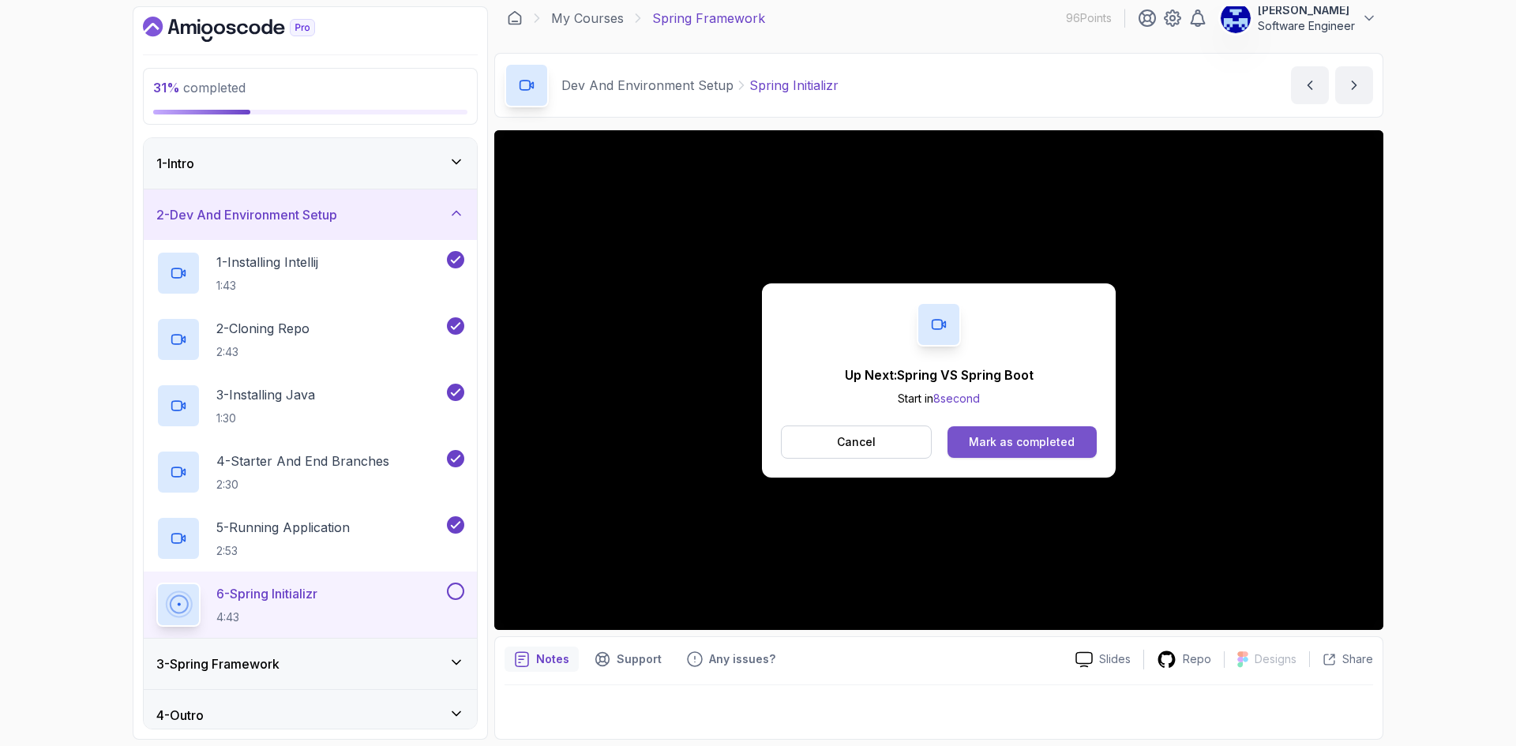
click at [1051, 453] on button "Mark as completed" at bounding box center [1021, 442] width 149 height 32
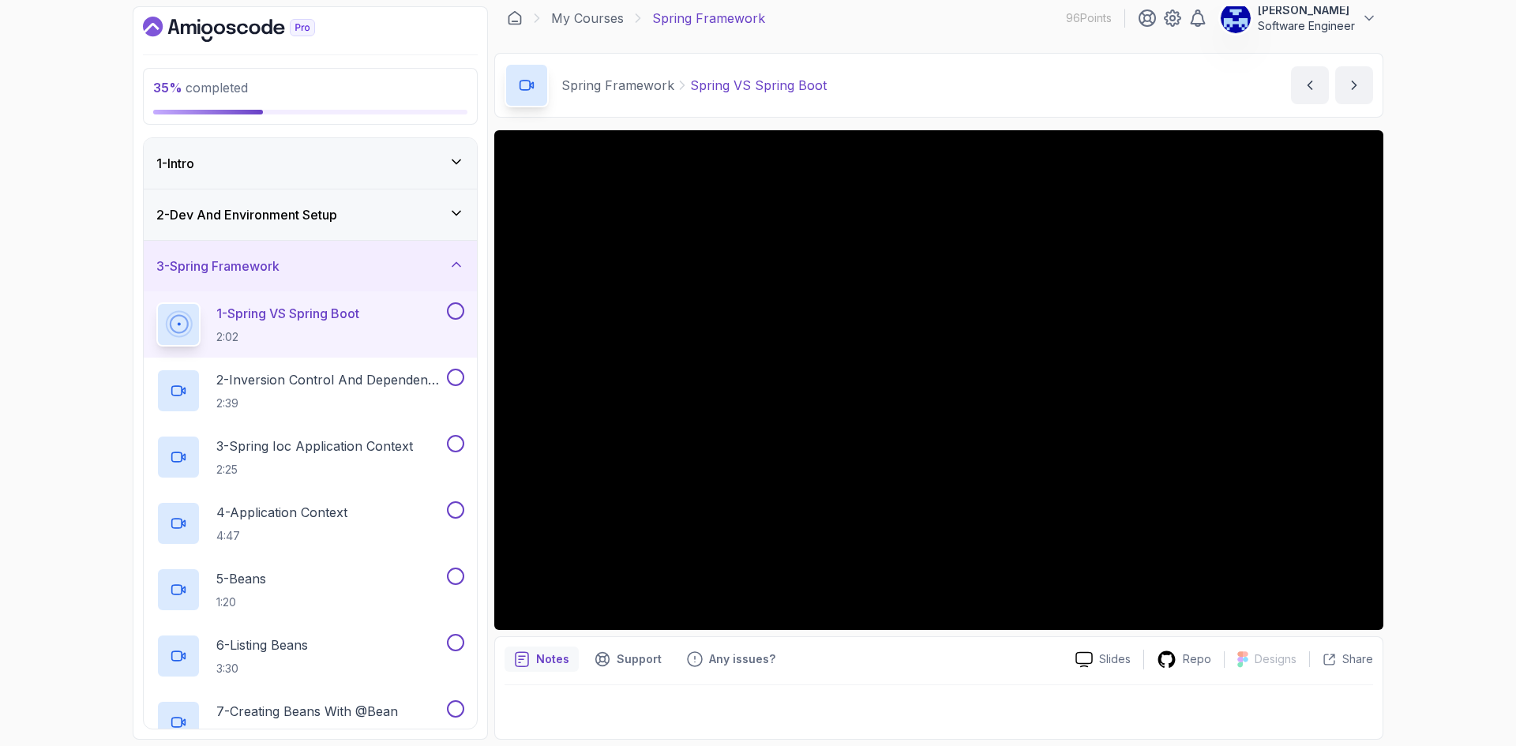
click at [1446, 137] on div "35 % completed 1 - Intro 2 - Dev And Environment Setup 3 - Spring Framework 1 -…" at bounding box center [758, 373] width 1516 height 746
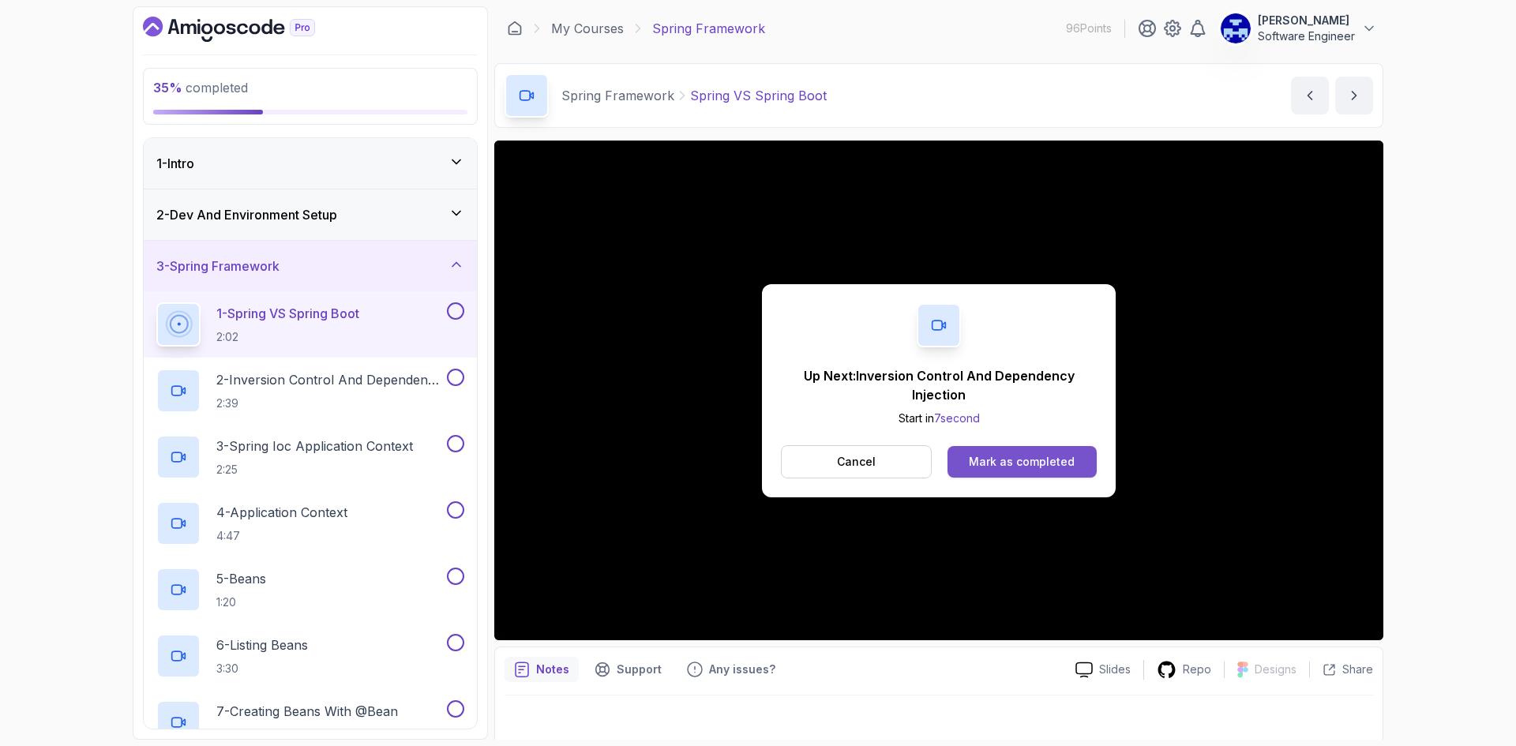
click at [1084, 455] on button "Mark as completed" at bounding box center [1021, 462] width 149 height 32
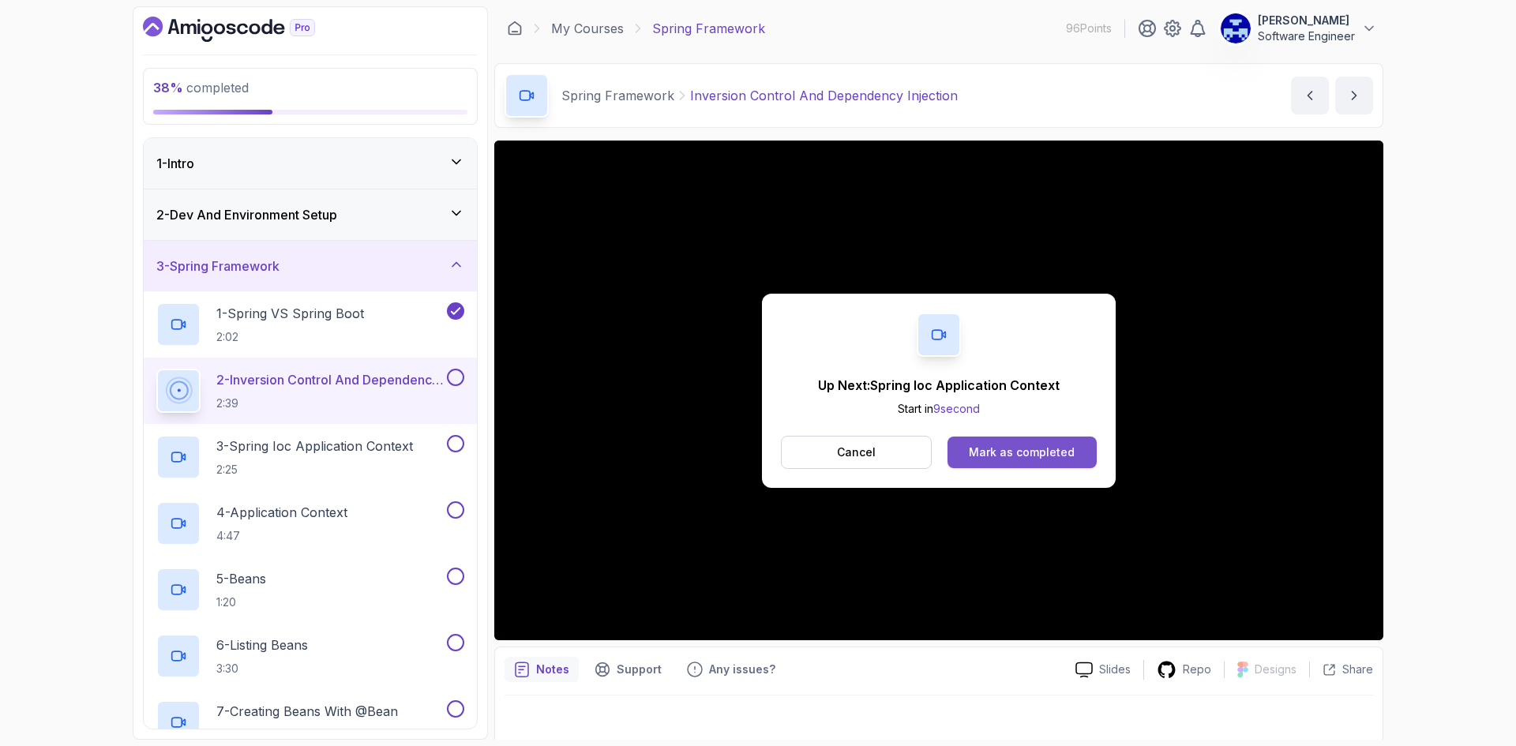
click at [1045, 446] on div "Mark as completed" at bounding box center [1022, 452] width 106 height 16
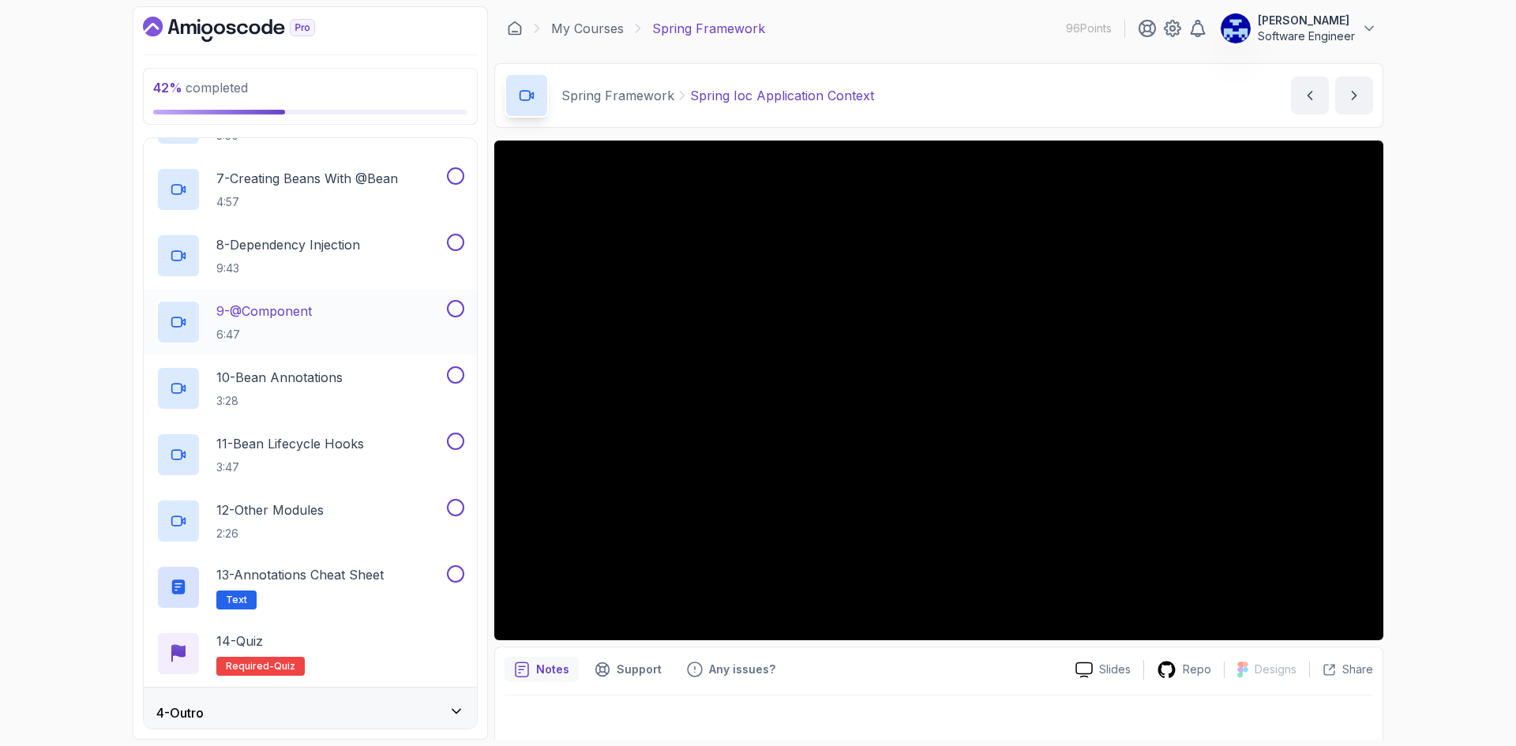
scroll to position [542, 0]
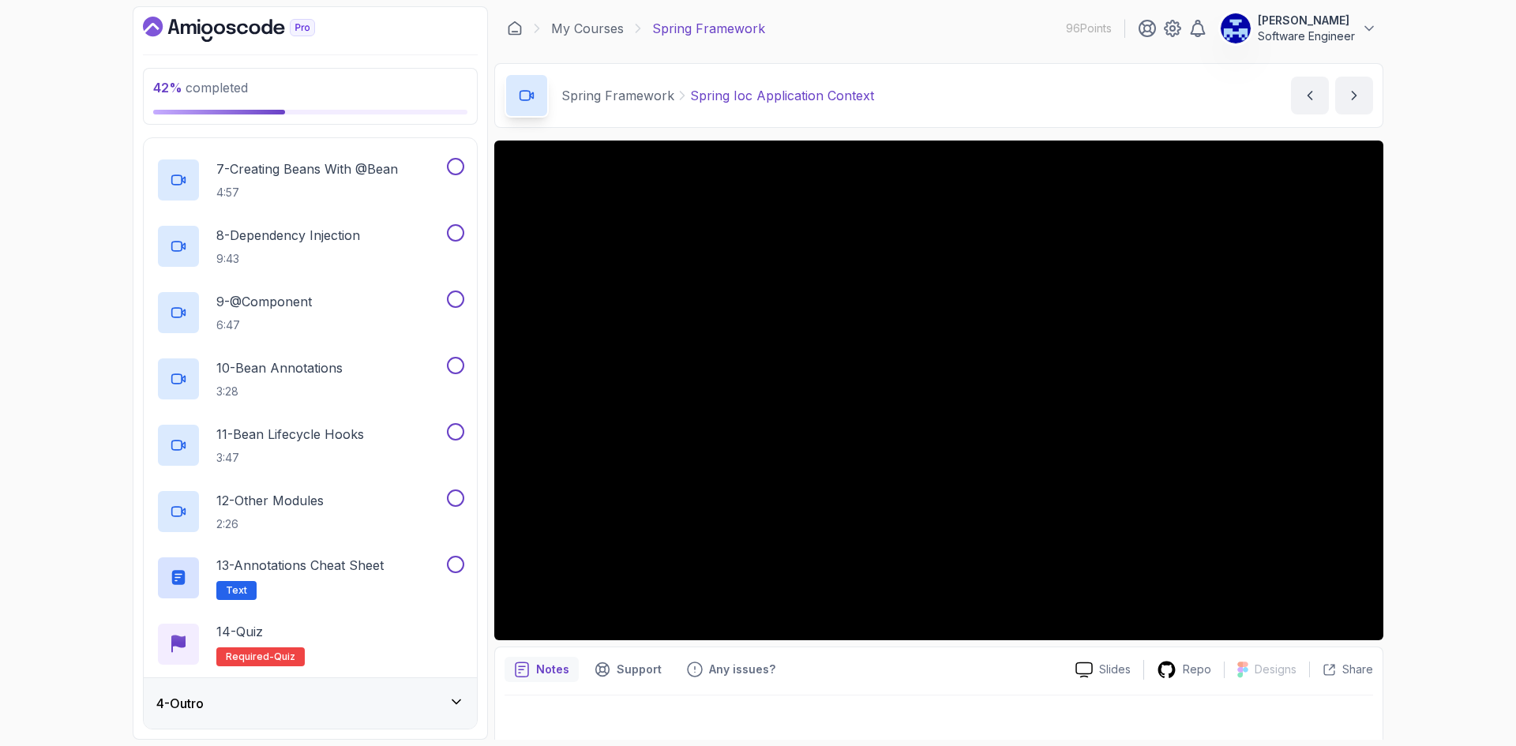
click at [370, 700] on div "4 - Outro" at bounding box center [310, 703] width 308 height 19
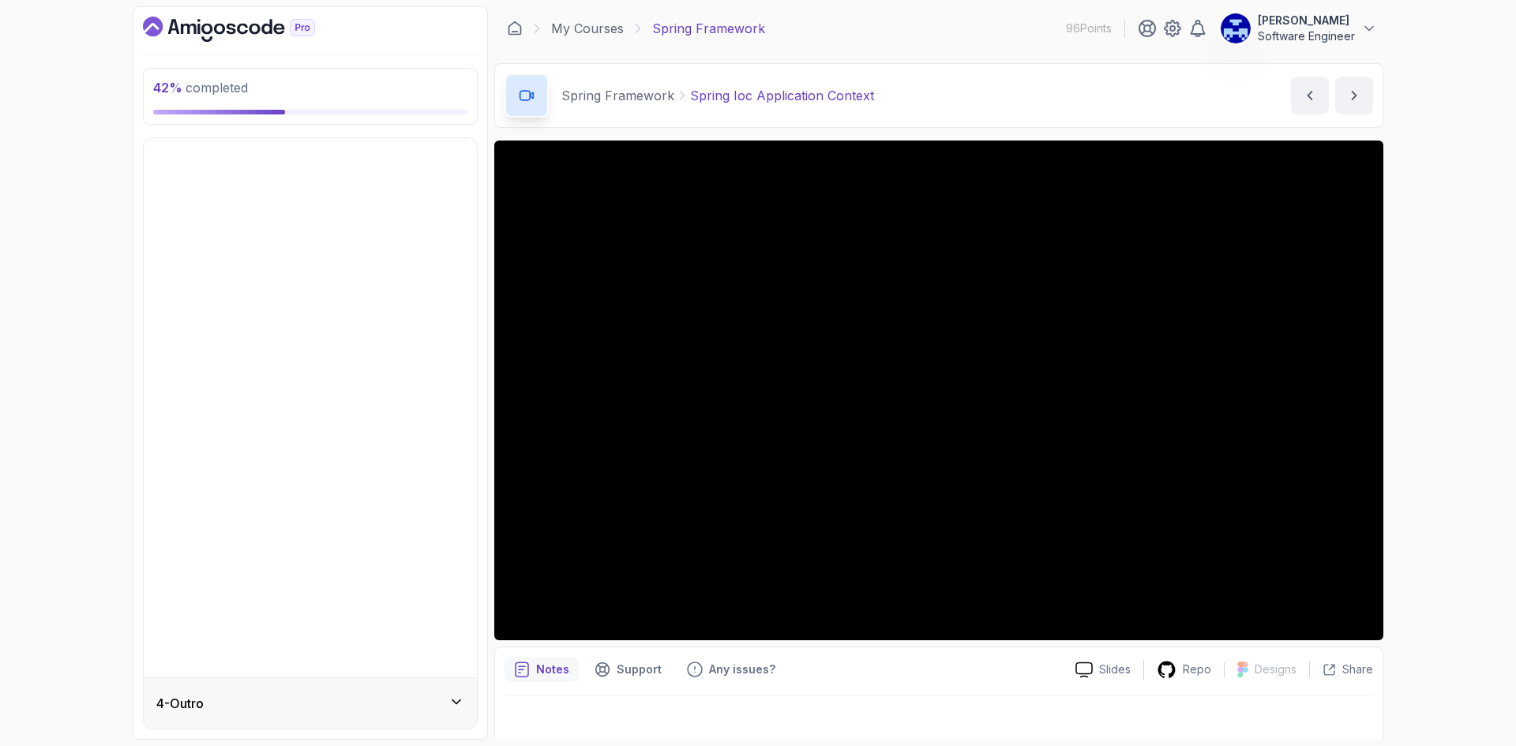
scroll to position [0, 0]
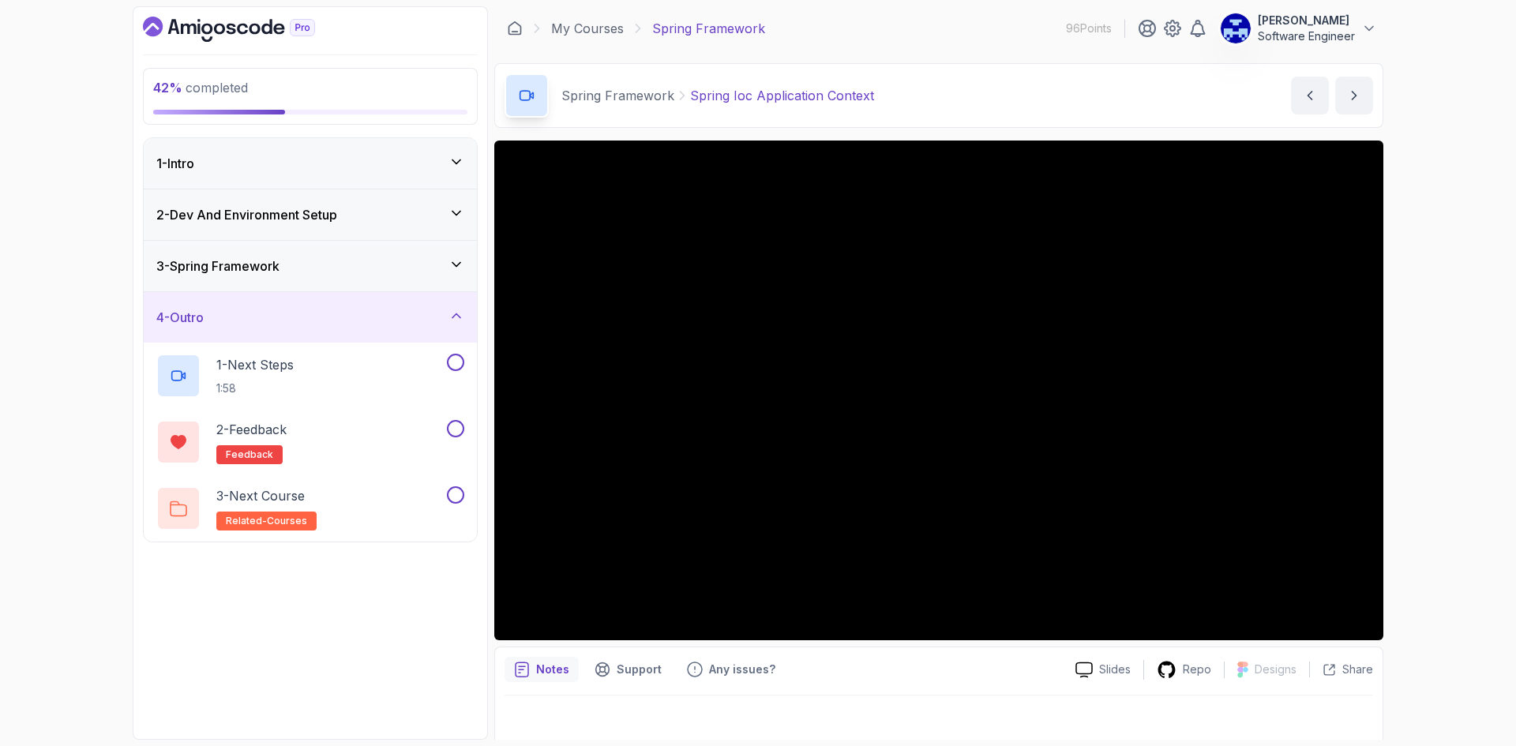
click at [362, 280] on div "3 - Spring Framework" at bounding box center [310, 266] width 333 height 51
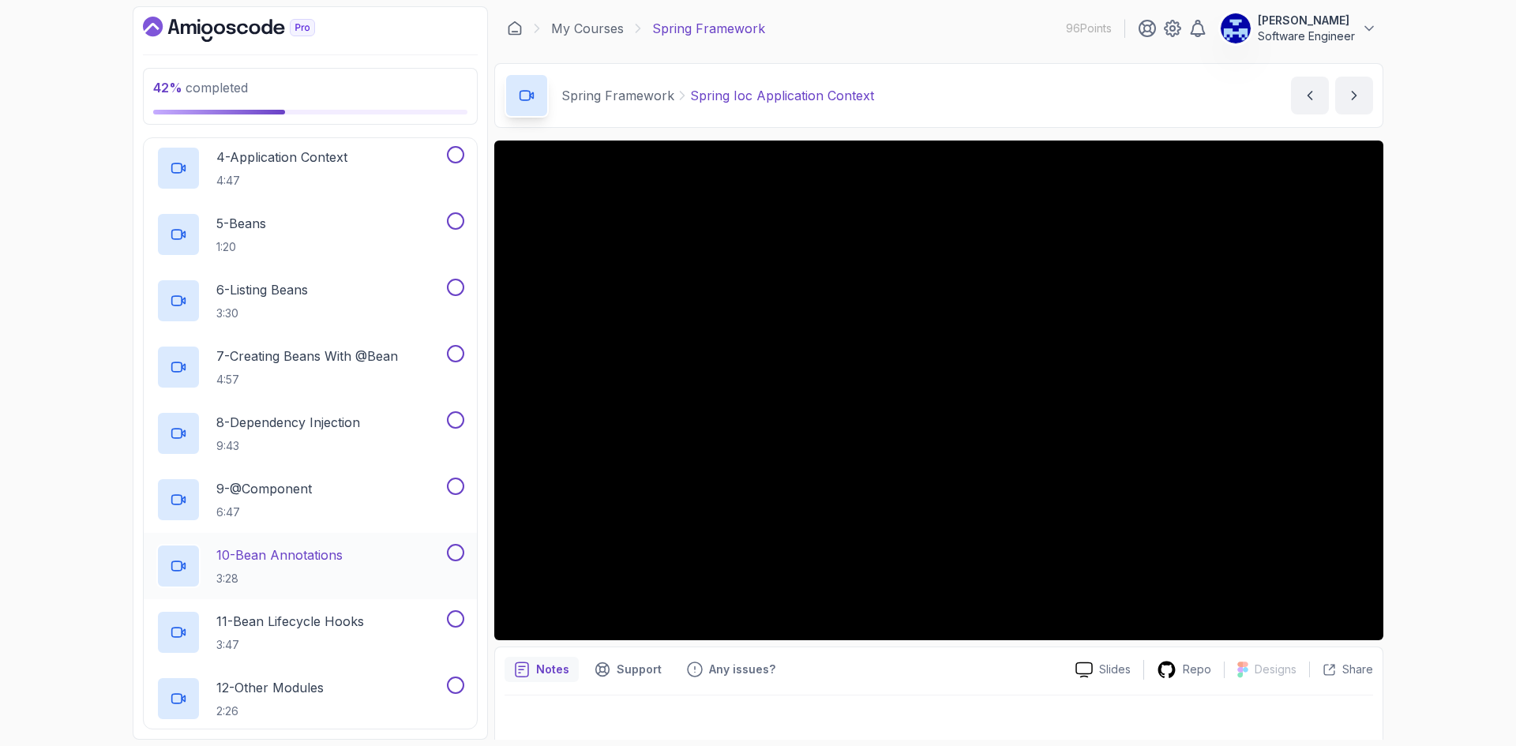
scroll to position [542, 0]
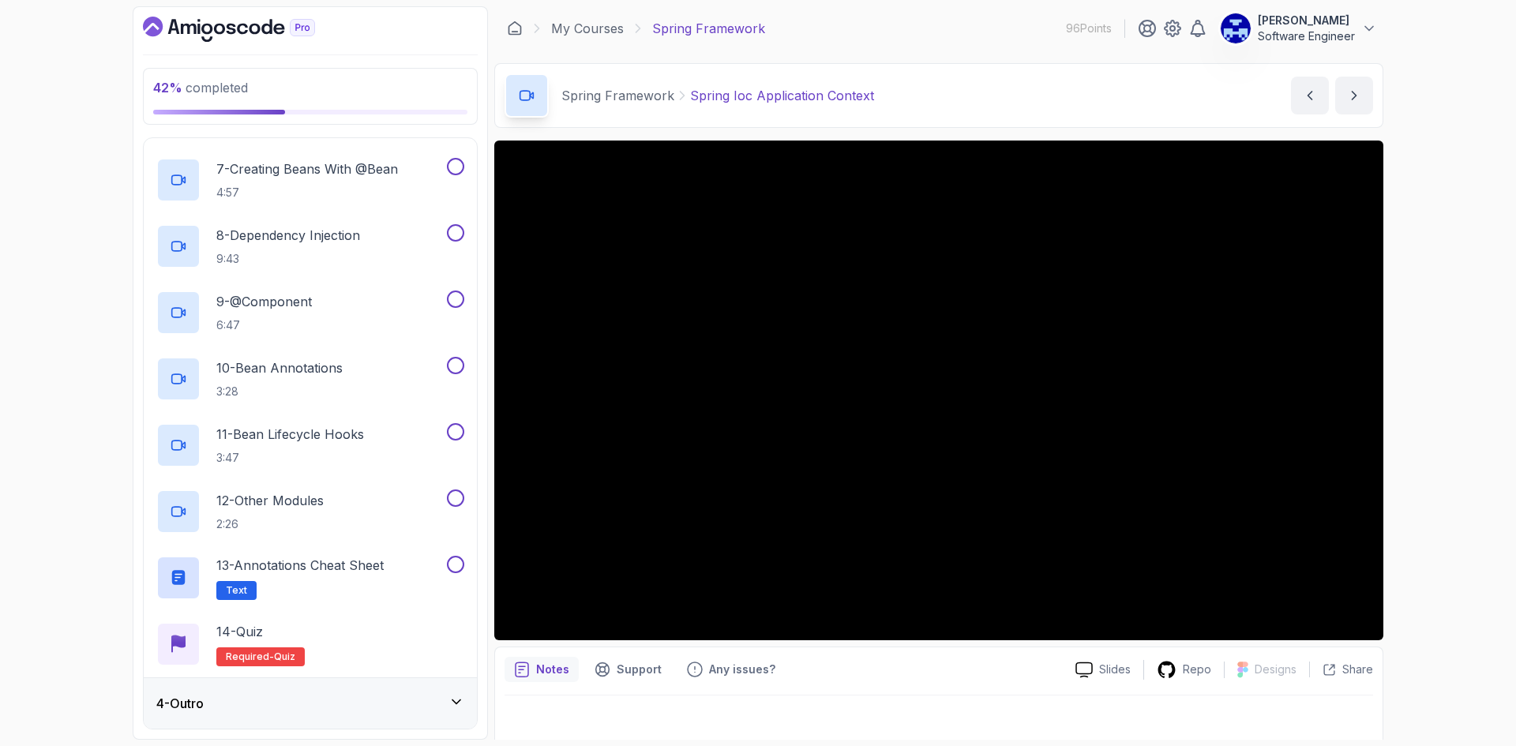
click at [223, 26] on icon "Dashboard" at bounding box center [219, 29] width 11 height 11
